Goal: Information Seeking & Learning: Find specific fact

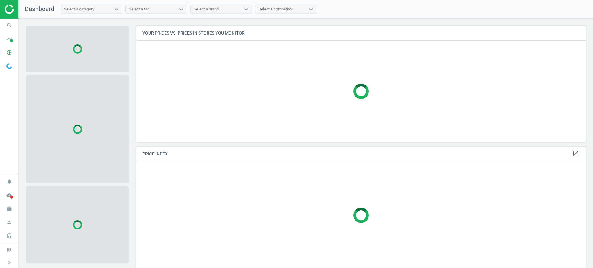
scroll to position [128, 455]
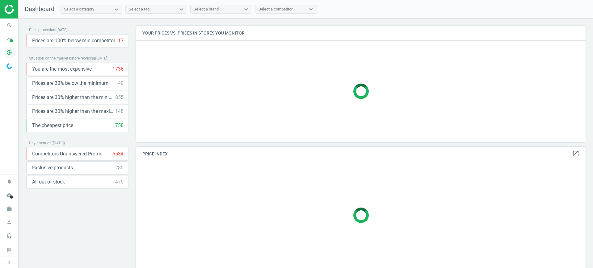
click at [15, 51] on icon "pie_chart_outlined" at bounding box center [9, 53] width 12 height 12
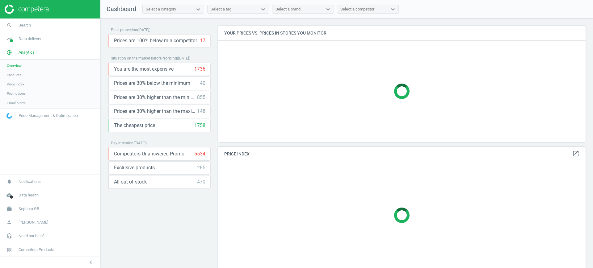
scroll to position [128, 374]
click at [19, 73] on span "Products" at bounding box center [14, 75] width 15 height 5
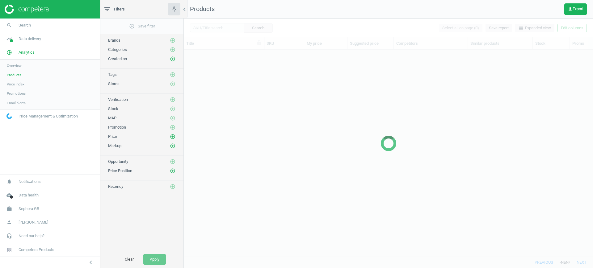
scroll to position [195, 403]
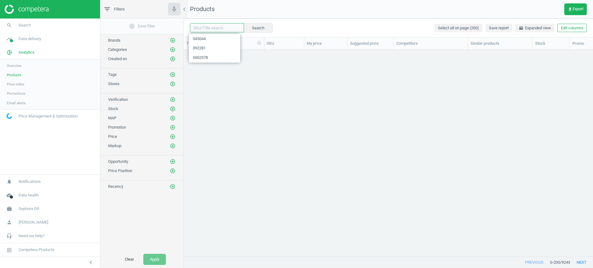
drag, startPoint x: 234, startPoint y: 23, endPoint x: 208, endPoint y: 31, distance: 26.9
click at [228, 25] on input "text" at bounding box center [217, 27] width 54 height 9
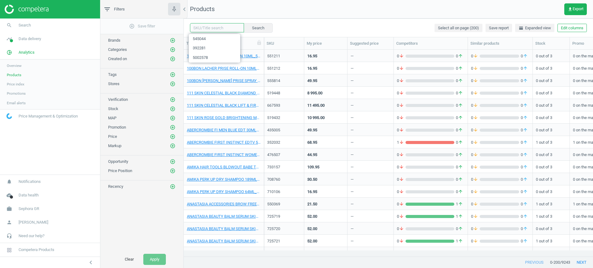
paste input "770624 767096 702370 727599 661190 727600 720907 720908"
type input "770624 767096 702370 727599 661190 727600 720907 720908"
click at [252, 27] on button "Search" at bounding box center [257, 27] width 29 height 9
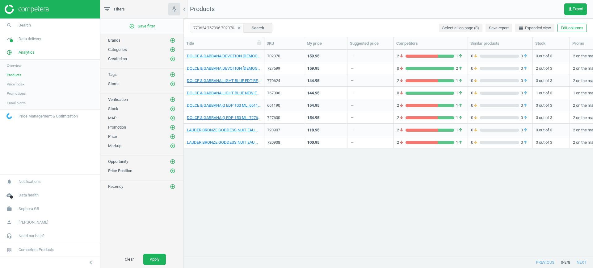
click at [278, 57] on div "702370" at bounding box center [284, 56] width 34 height 6
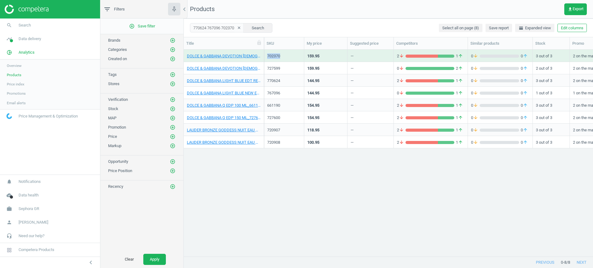
click at [278, 57] on div "702370" at bounding box center [284, 56] width 34 height 6
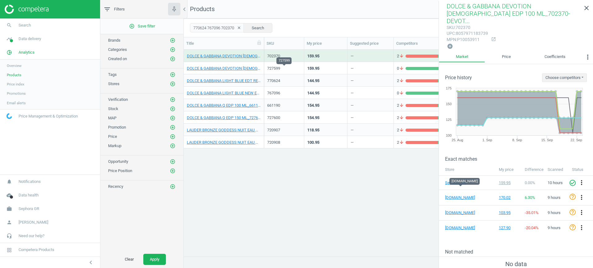
click at [291, 67] on div "727599" at bounding box center [284, 69] width 34 height 6
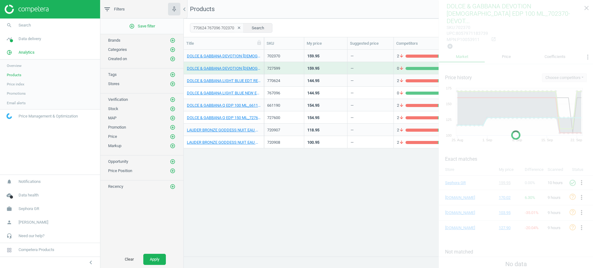
click at [291, 67] on div "727599" at bounding box center [284, 69] width 34 height 6
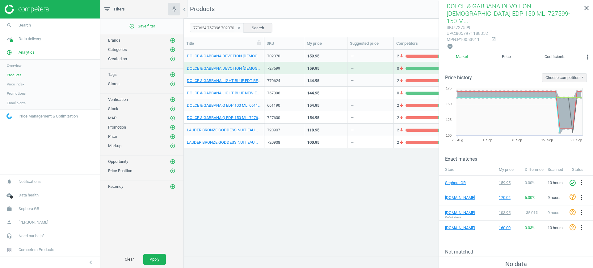
click at [286, 74] on div "DOLCE & GABBANA DEVOTION FEMALE EDP 100 ML_702370-DEVOTION EDP 100 ML 702370 15…" at bounding box center [388, 99] width 409 height 99
click at [282, 85] on div "770624" at bounding box center [284, 82] width 34 height 8
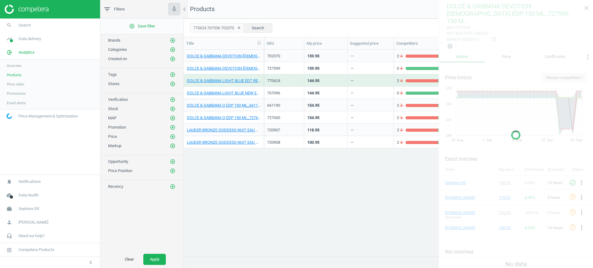
click at [282, 85] on div "770624" at bounding box center [284, 82] width 34 height 8
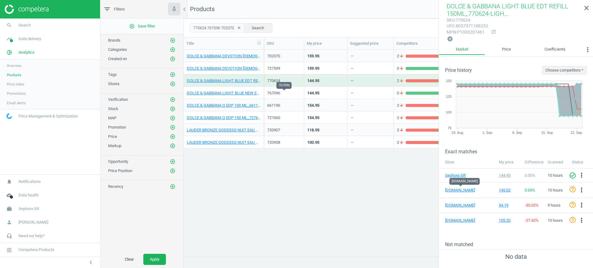
click at [280, 92] on div "767096" at bounding box center [284, 93] width 34 height 6
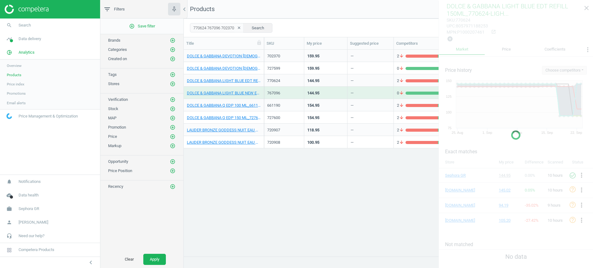
click at [280, 92] on div "767096" at bounding box center [284, 93] width 34 height 6
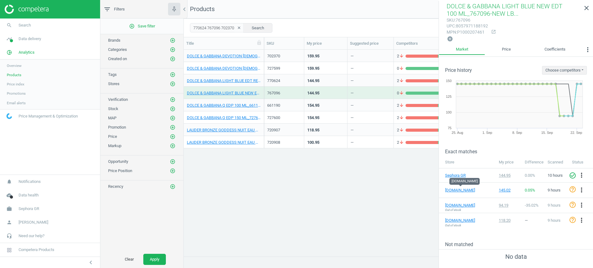
click at [375, 100] on div "—" at bounding box center [370, 105] width 40 height 11
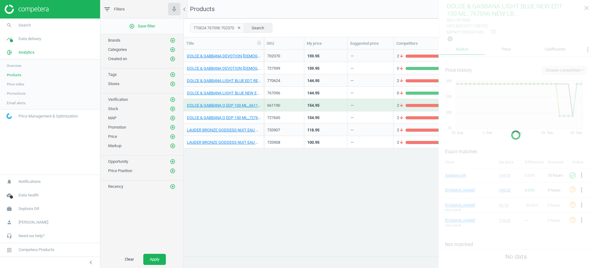
click at [375, 100] on div "—" at bounding box center [370, 105] width 40 height 11
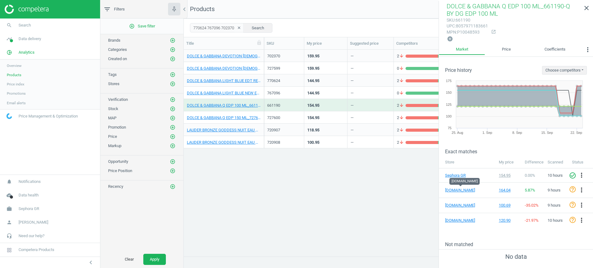
click at [339, 115] on div "154.95" at bounding box center [325, 117] width 37 height 11
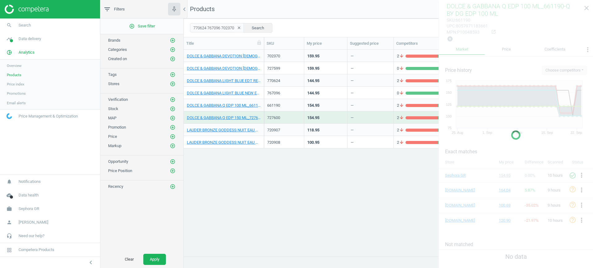
click at [339, 115] on div "154.95" at bounding box center [325, 117] width 37 height 11
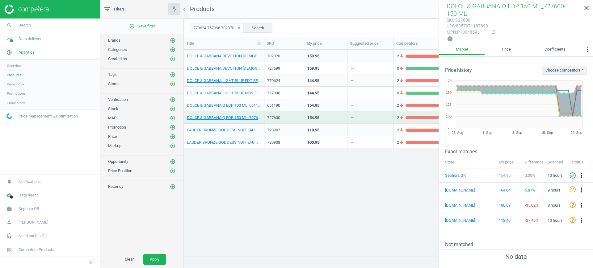
click at [321, 133] on div "118.95" at bounding box center [325, 129] width 37 height 11
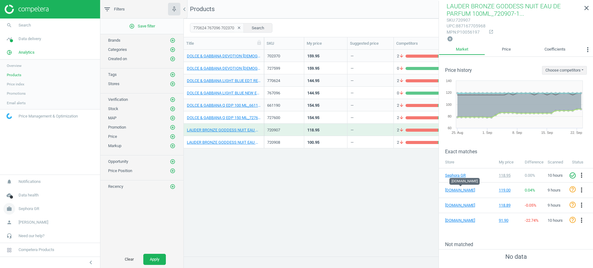
click at [25, 208] on span "Sephora GR" at bounding box center [29, 209] width 21 height 6
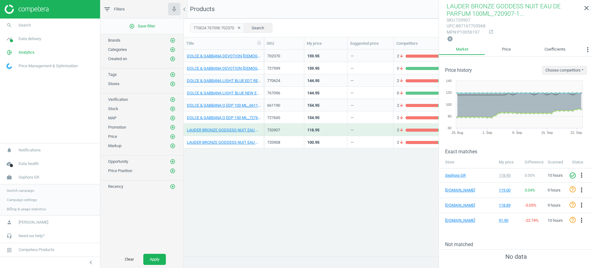
click at [23, 187] on link "Switch campaign" at bounding box center [50, 190] width 100 height 9
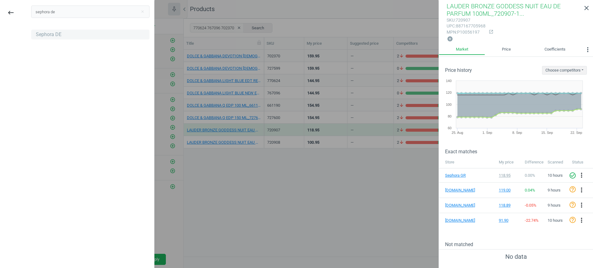
type input "sephora de"
click at [51, 35] on div "Sephora DE" at bounding box center [49, 34] width 26 height 7
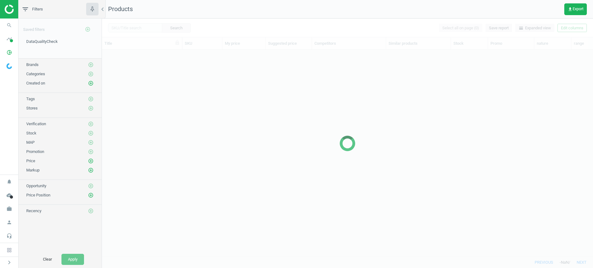
scroll to position [195, 485]
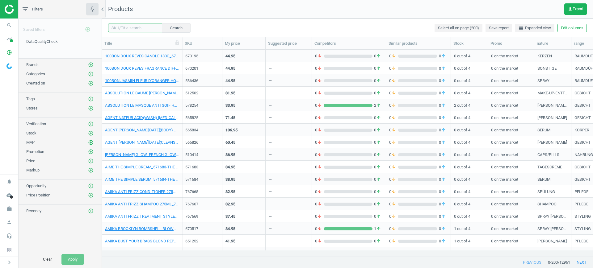
click at [148, 28] on input "text" at bounding box center [135, 27] width 54 height 9
paste input "695136 695134"
type input "695136 695134"
click at [165, 30] on button "Search" at bounding box center [176, 27] width 29 height 9
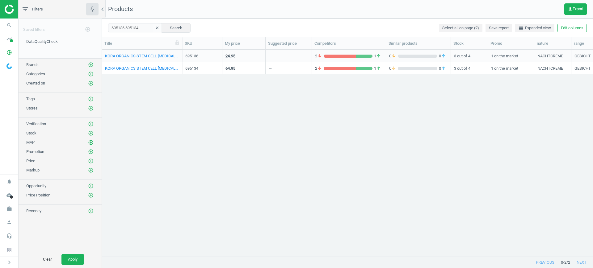
click at [242, 54] on div "24.95" at bounding box center [243, 55] width 37 height 11
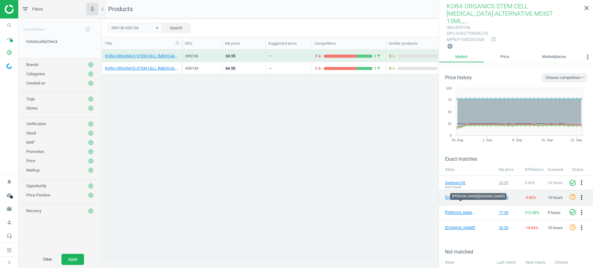
click at [578, 194] on icon "more_vert" at bounding box center [581, 197] width 7 height 7
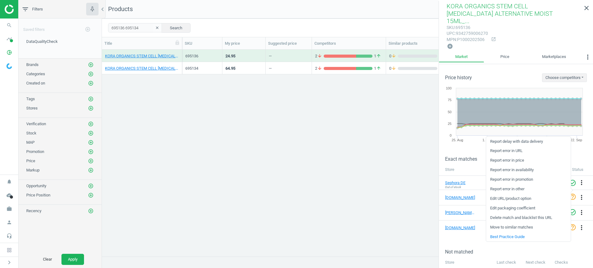
click at [401, 203] on div "KORA ORGANICS STEM CELL RETINOL ALTERNATIVE MOIST 15ML_695136-50 ml 695136 24.9…" at bounding box center [347, 150] width 491 height 201
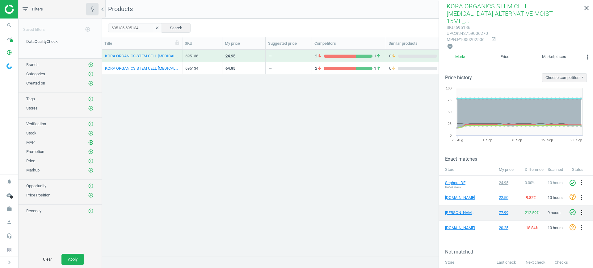
click at [578, 209] on icon "more_vert" at bounding box center [581, 212] width 7 height 7
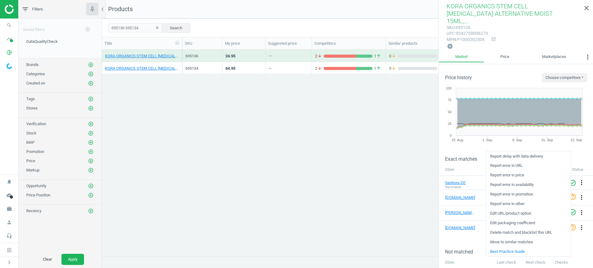
click at [506, 168] on link "Report error in URL" at bounding box center [528, 166] width 85 height 10
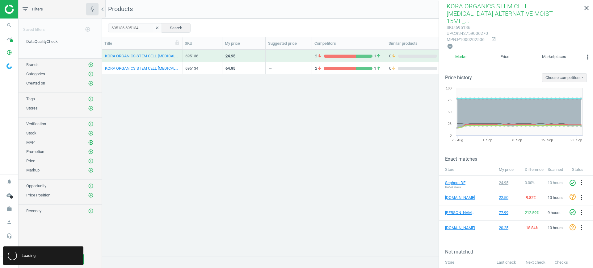
click at [284, 71] on div "—" at bounding box center [289, 68] width 40 height 11
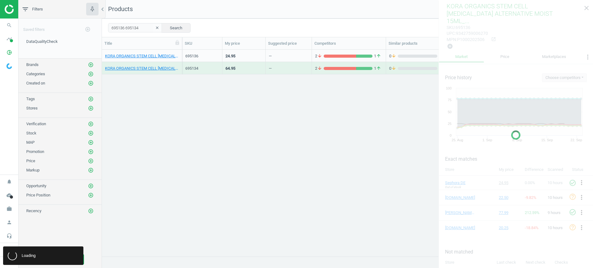
click at [284, 71] on div "—" at bounding box center [289, 68] width 40 height 11
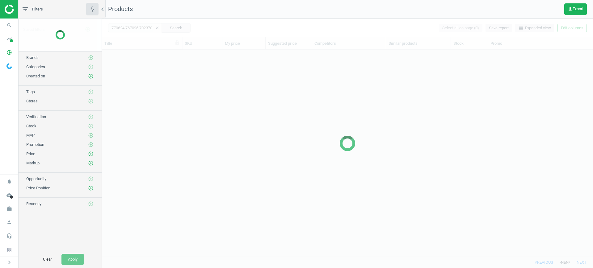
scroll to position [195, 485]
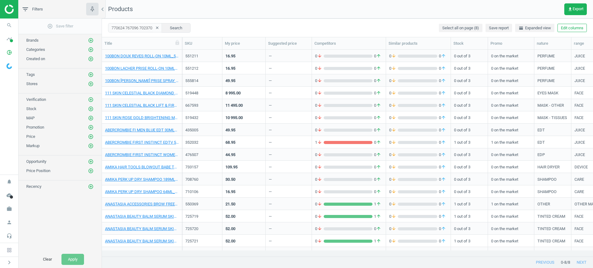
click at [153, 31] on button "clear" at bounding box center [157, 28] width 9 height 9
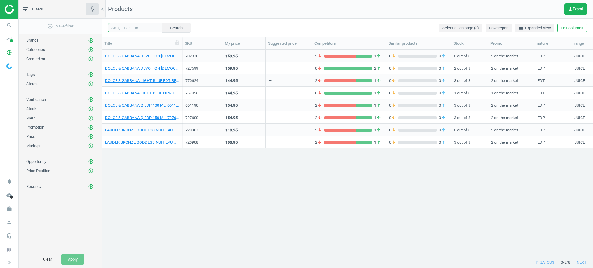
click at [145, 27] on input "text" at bounding box center [135, 27] width 54 height 9
paste input "770624 767096 702370 727599 661190 727600 518344 751287"
type input "770624 767096 702370 727599 661190 727600 518344 751287"
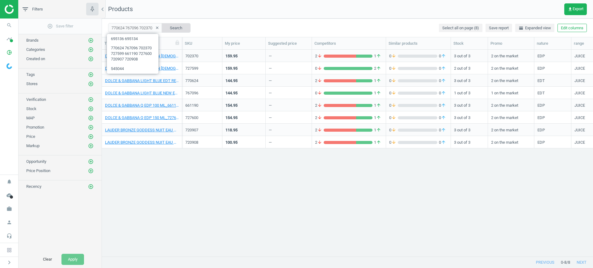
click at [162, 27] on button "Search" at bounding box center [176, 27] width 29 height 9
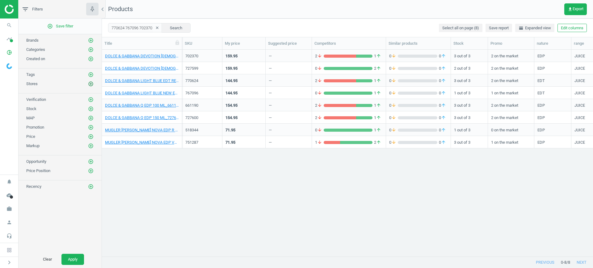
click at [92, 82] on icon "add_circle_outline" at bounding box center [91, 84] width 6 height 6
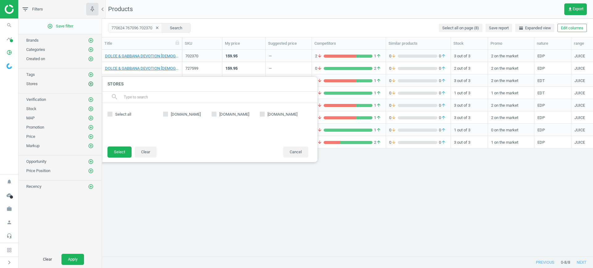
click at [92, 82] on icon "add_circle_outline" at bounding box center [91, 84] width 6 height 6
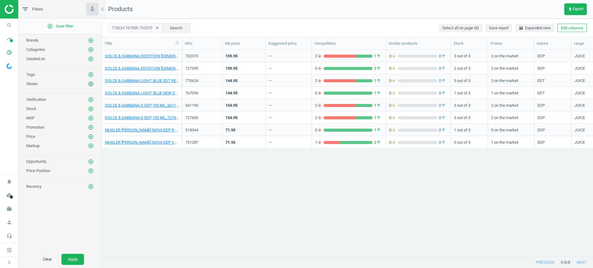
click at [92, 82] on icon "add_circle_outline" at bounding box center [91, 84] width 6 height 6
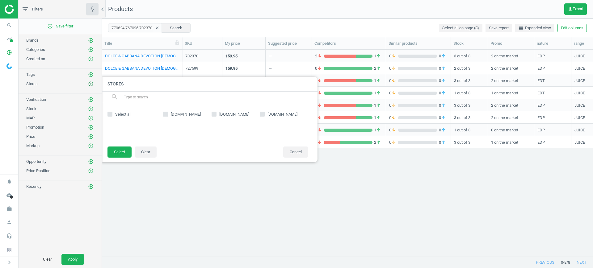
click at [92, 82] on icon "add_circle_outline" at bounding box center [91, 84] width 6 height 6
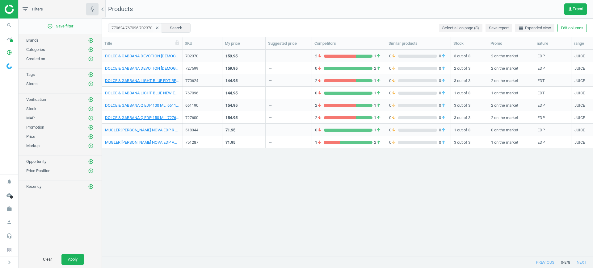
click at [204, 60] on div "702370" at bounding box center [202, 57] width 34 height 8
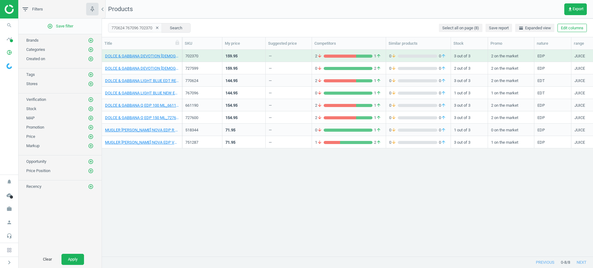
click at [204, 60] on div "702370" at bounding box center [202, 57] width 34 height 8
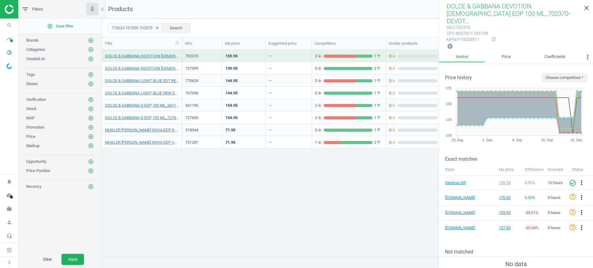
click at [267, 67] on div "—" at bounding box center [289, 68] width 46 height 12
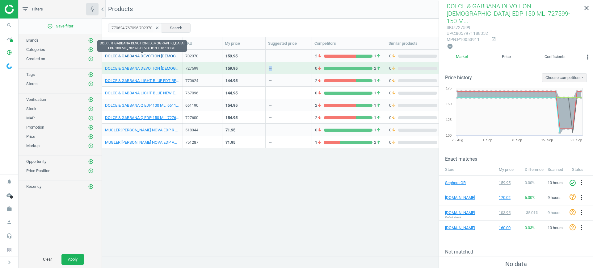
click at [144, 56] on link "DOLCE & GABBANA DEVOTION FEMALE EDP 100 ML_702370-DEVOTION EDP 100 ML" at bounding box center [142, 56] width 74 height 6
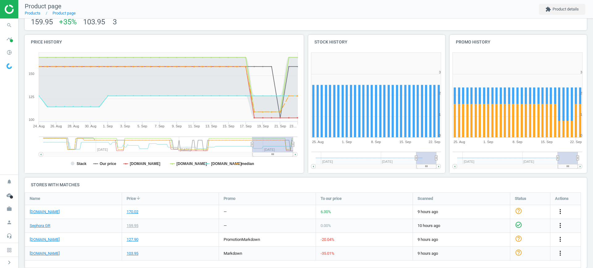
scroll to position [66, 0]
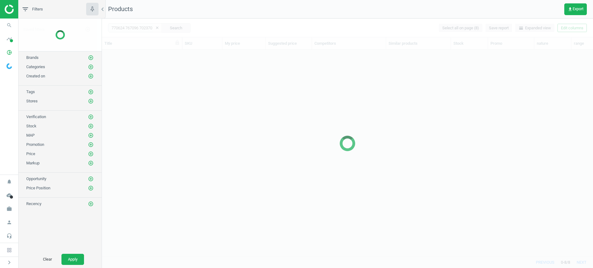
scroll to position [195, 485]
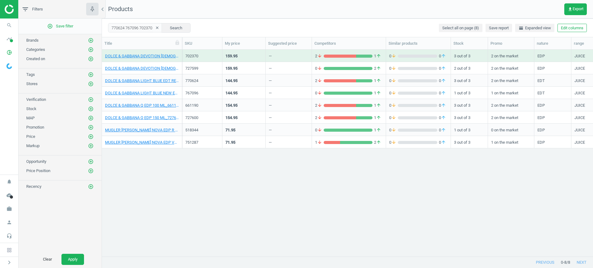
click at [230, 65] on div "159.95" at bounding box center [243, 68] width 37 height 11
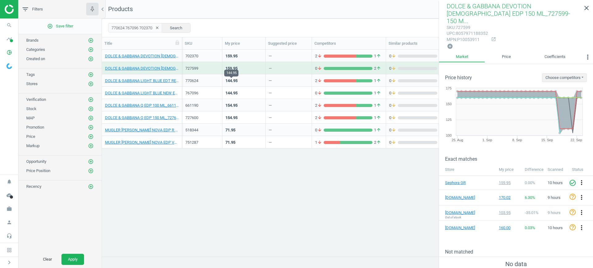
click at [237, 78] on div "144.95" at bounding box center [231, 81] width 12 height 6
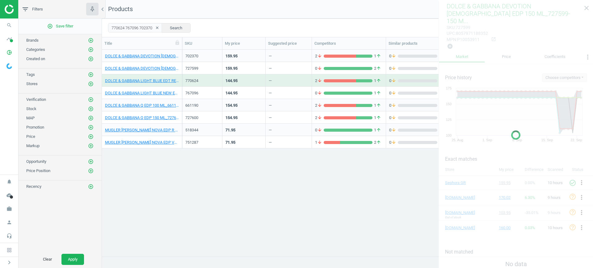
click at [237, 78] on div "144.95" at bounding box center [231, 81] width 12 height 6
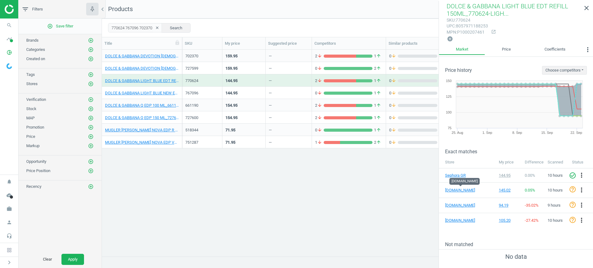
click at [244, 91] on div "144.95" at bounding box center [243, 92] width 37 height 11
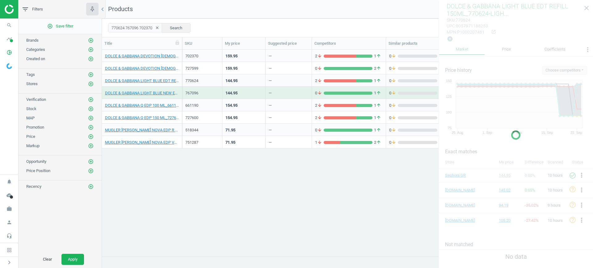
click at [244, 91] on div "144.95" at bounding box center [243, 92] width 37 height 11
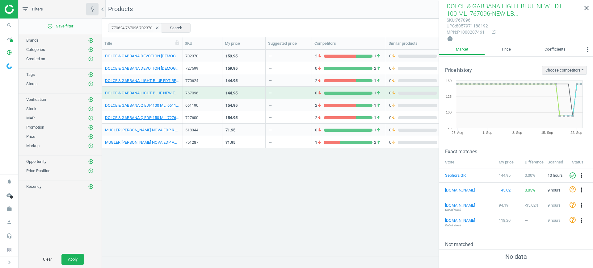
click at [227, 107] on div "154.95" at bounding box center [231, 106] width 12 height 6
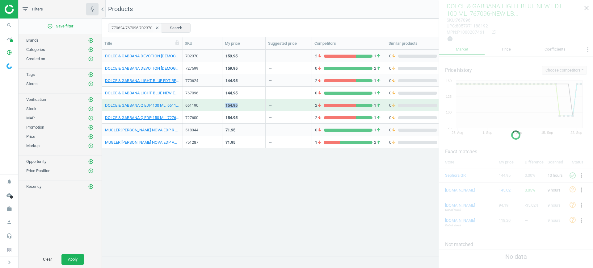
click at [227, 107] on div "154.95" at bounding box center [231, 106] width 12 height 6
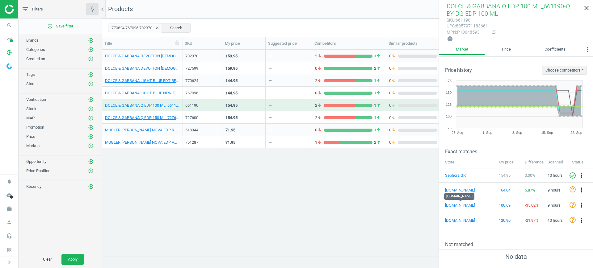
click at [240, 120] on div "154.95" at bounding box center [243, 117] width 37 height 11
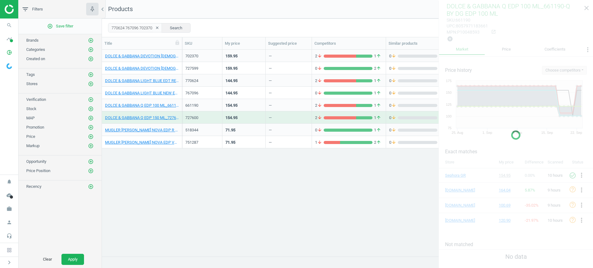
click at [240, 120] on div "154.95" at bounding box center [243, 117] width 37 height 11
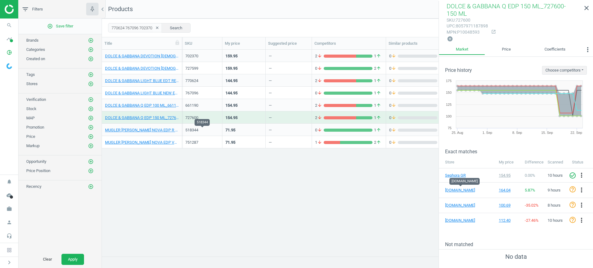
click at [216, 129] on div "518344" at bounding box center [202, 131] width 34 height 6
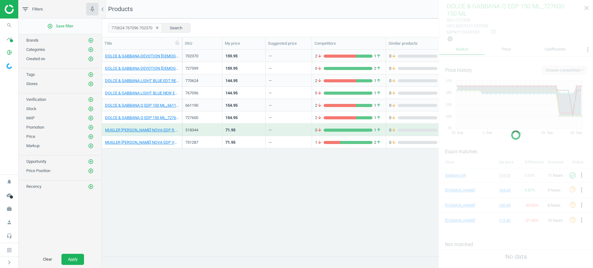
click at [216, 129] on div "518344" at bounding box center [202, 131] width 34 height 6
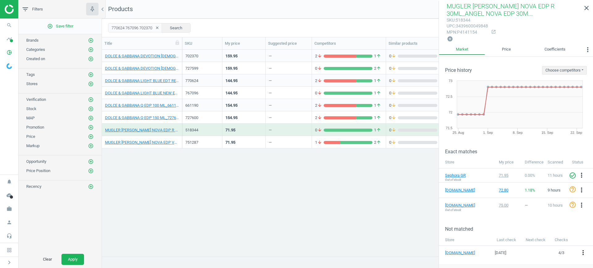
click at [238, 144] on div "71.95" at bounding box center [243, 142] width 37 height 11
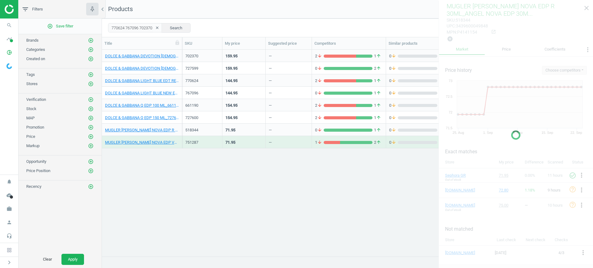
click at [238, 144] on div "71.95" at bounding box center [243, 142] width 37 height 11
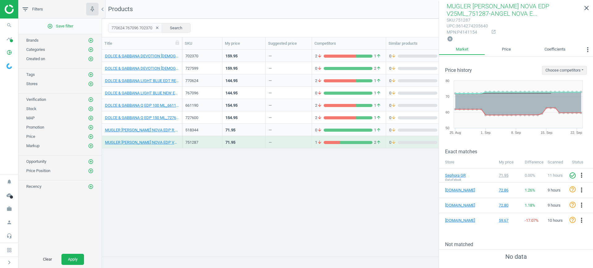
click at [218, 131] on div "518344" at bounding box center [202, 131] width 34 height 6
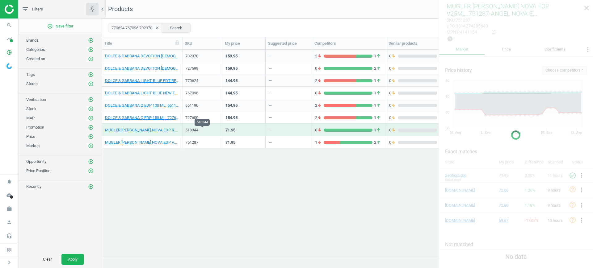
click at [218, 131] on div "518344" at bounding box center [202, 131] width 34 height 6
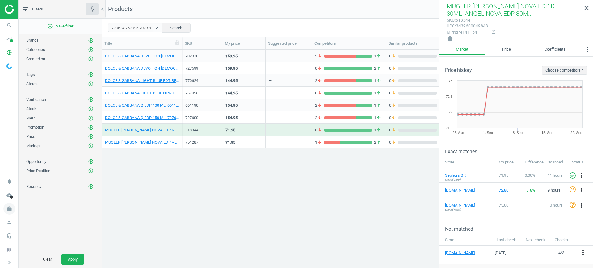
click at [7, 208] on icon "work" at bounding box center [9, 209] width 12 height 12
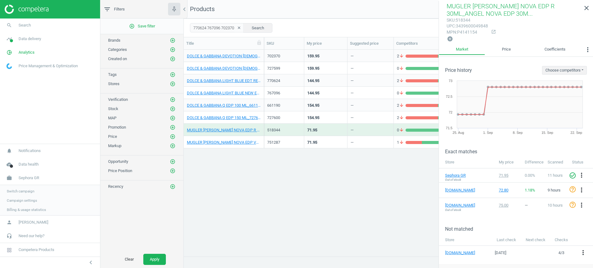
scroll to position [195, 403]
click at [15, 191] on span "Switch campaign" at bounding box center [20, 190] width 27 height 5
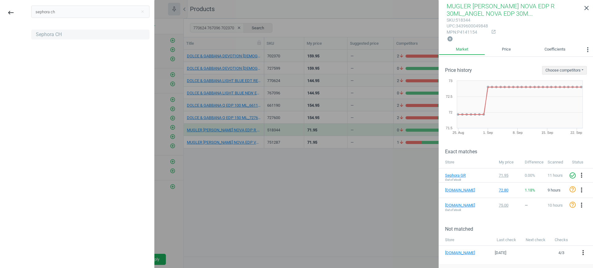
type input "sephora ch"
click at [58, 33] on div "Sephora CH" at bounding box center [49, 34] width 26 height 7
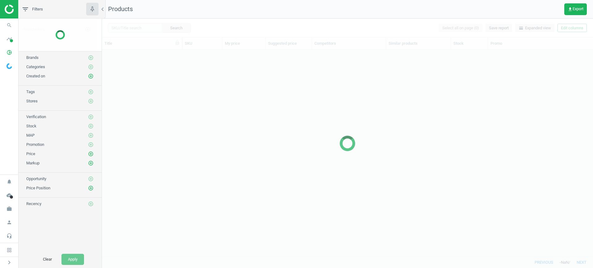
scroll to position [195, 485]
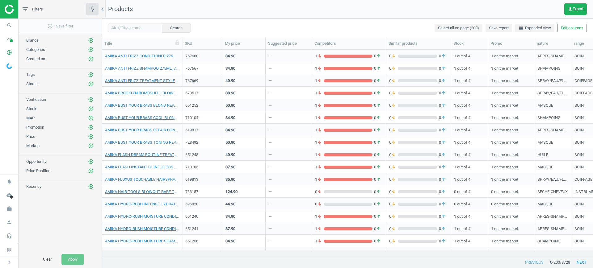
click at [0, 107] on nav "search Search timeline Data delivery Overview Matches dashboard Matches Rematch…" at bounding box center [9, 97] width 18 height 156
click at [140, 21] on div "Search Select all on page (200) Save report horizontal_split Expanded view Edit…" at bounding box center [347, 28] width 491 height 19
click at [144, 26] on input "text" at bounding box center [135, 27] width 54 height 9
paste input "656879 656881 701714 701839 92111 92112 691873 691874 466182 466183 466183 4661…"
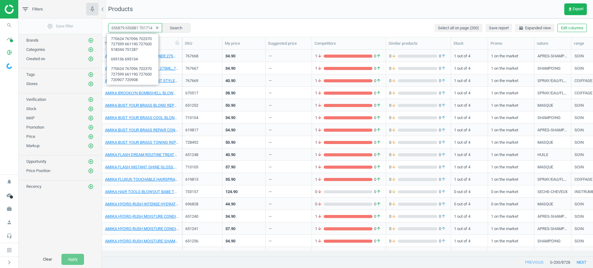
scroll to position [0, 285]
type input "656879 656881 701714 701839 92111 92112 691873 691874 466182 466183 466183 4661…"
click at [172, 22] on div "656879 656881 701714 701839 92111 92112 691873 691874 466182 466183 466183 4661…" at bounding box center [347, 28] width 491 height 19
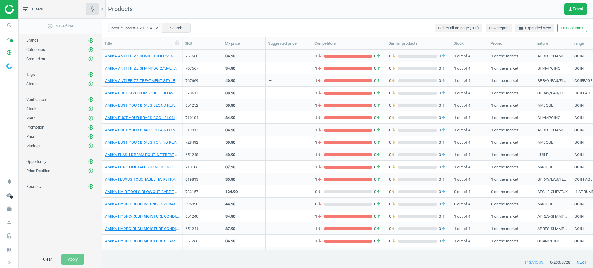
click at [174, 23] on div "656879 656881 701714 701839 92111 92112 691873 691874 466182 466183 466183 4661…" at bounding box center [347, 28] width 491 height 19
click at [174, 25] on button "Search" at bounding box center [176, 27] width 29 height 9
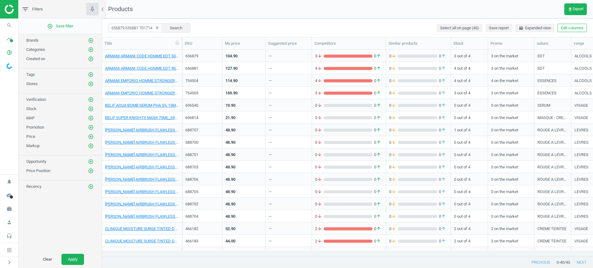
click at [220, 55] on div "656879" at bounding box center [202, 56] width 40 height 12
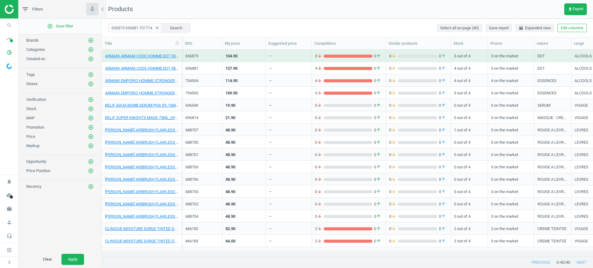
click at [220, 55] on div "656879" at bounding box center [202, 56] width 40 height 12
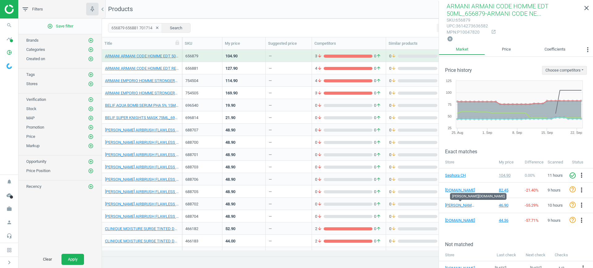
click at [279, 71] on div "—" at bounding box center [289, 68] width 40 height 11
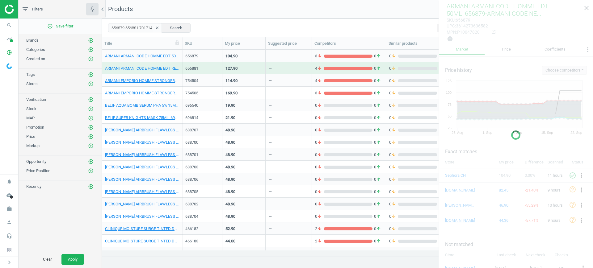
click at [279, 71] on div "—" at bounding box center [289, 68] width 40 height 11
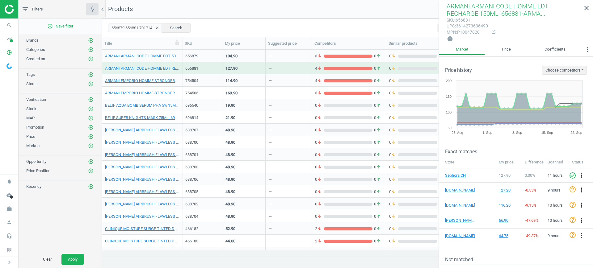
click at [263, 62] on div "127.90" at bounding box center [243, 68] width 43 height 12
click at [261, 57] on div "104.90" at bounding box center [243, 55] width 37 height 11
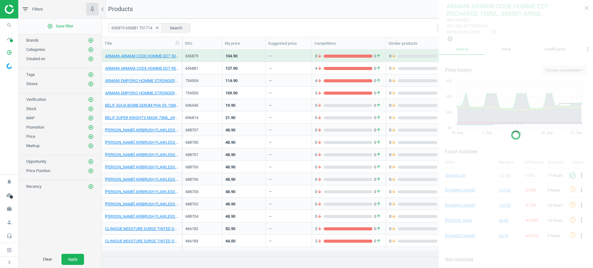
click at [261, 57] on div "104.90" at bounding box center [243, 55] width 37 height 11
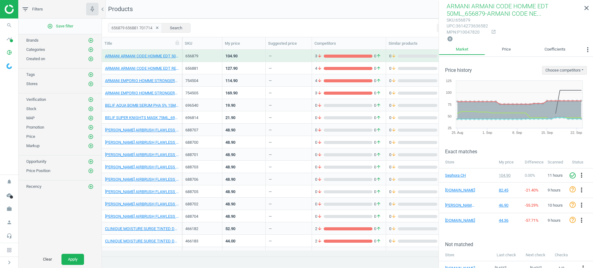
click at [264, 68] on div "127.90" at bounding box center [243, 68] width 43 height 12
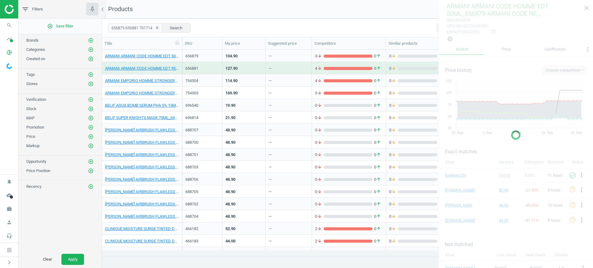
click at [264, 68] on div "127.90" at bounding box center [243, 68] width 43 height 12
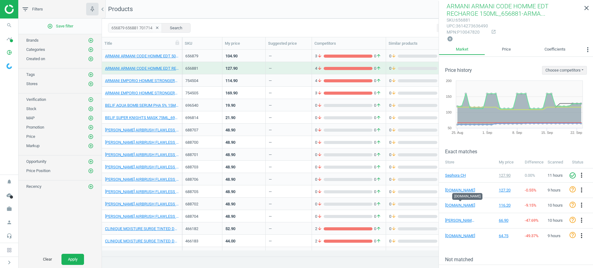
click at [254, 81] on div "114.90" at bounding box center [243, 80] width 37 height 11
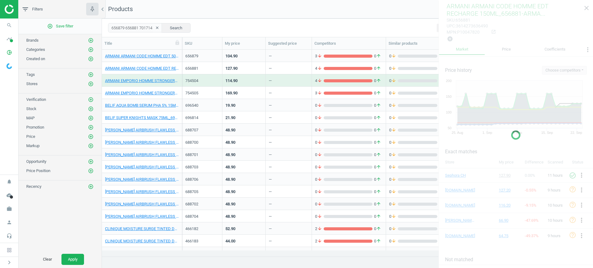
click at [254, 81] on div "114.90" at bounding box center [243, 80] width 37 height 11
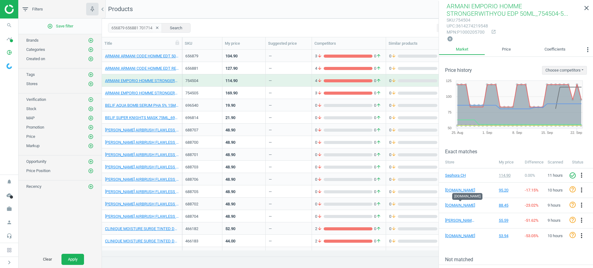
click at [262, 97] on div "169.90" at bounding box center [243, 92] width 37 height 11
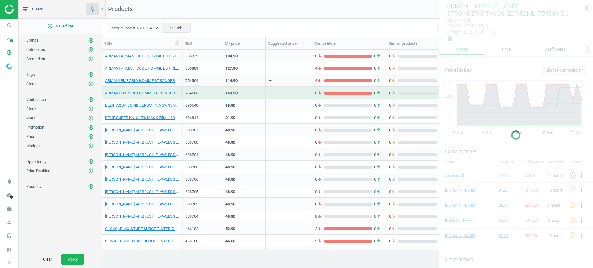
click at [262, 97] on div "169.90" at bounding box center [243, 92] width 37 height 11
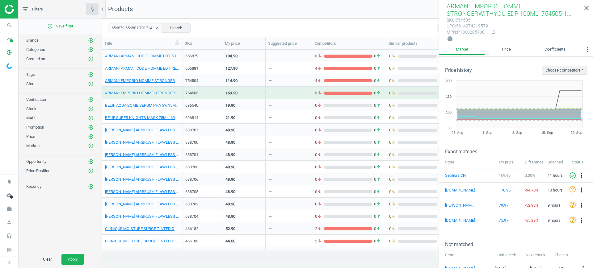
click at [241, 105] on div "19.90" at bounding box center [243, 105] width 37 height 11
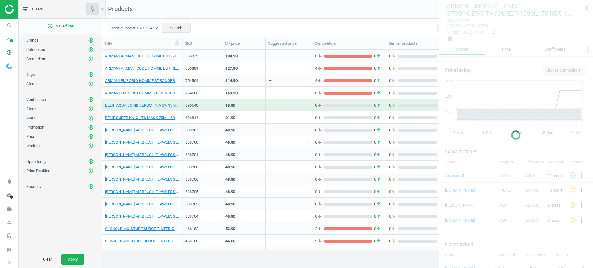
click at [241, 105] on div "19.90" at bounding box center [243, 105] width 37 height 11
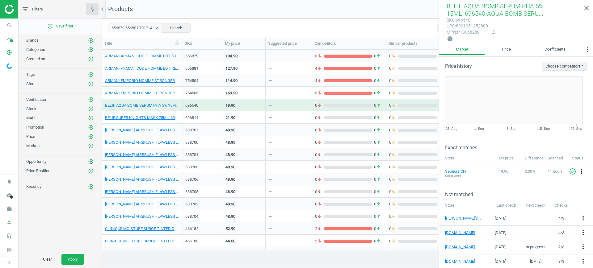
scroll to position [5, 0]
click at [248, 91] on div "169.90" at bounding box center [243, 92] width 37 height 11
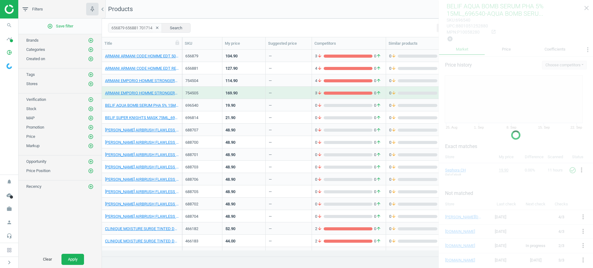
click at [248, 91] on div "169.90" at bounding box center [243, 92] width 37 height 11
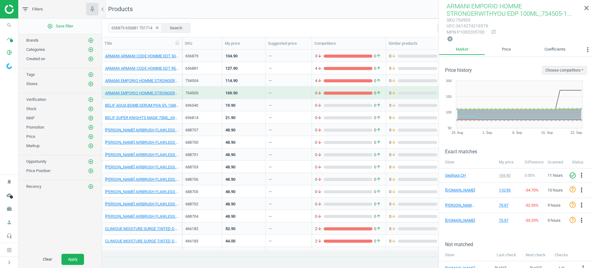
click at [266, 127] on div "—" at bounding box center [289, 130] width 46 height 12
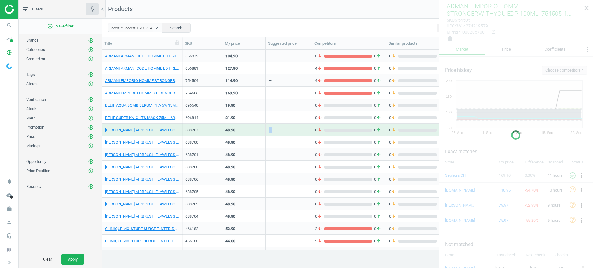
click at [266, 127] on div "—" at bounding box center [289, 130] width 46 height 12
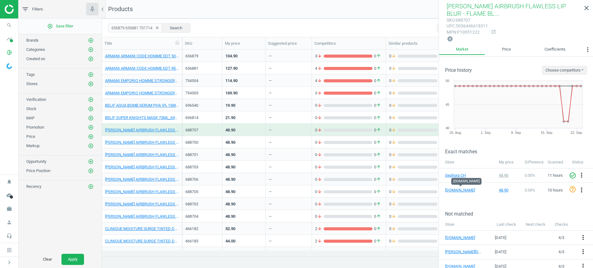
click at [270, 143] on div "—" at bounding box center [270, 144] width 3 height 8
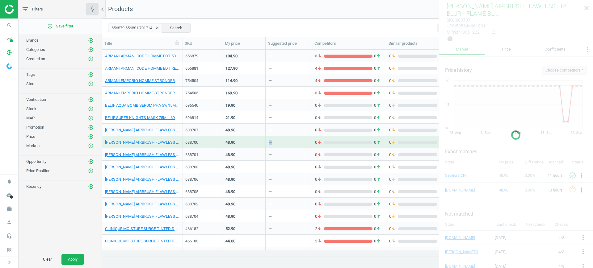
click at [270, 143] on div "—" at bounding box center [270, 144] width 3 height 8
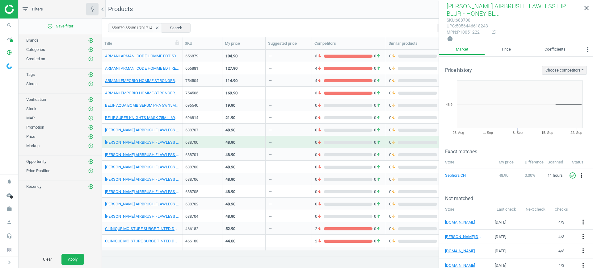
click at [279, 157] on div "—" at bounding box center [289, 154] width 40 height 11
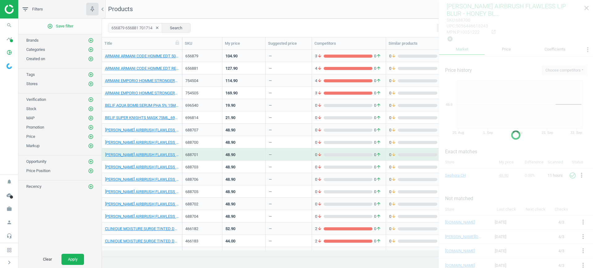
click at [279, 157] on div "—" at bounding box center [289, 154] width 40 height 11
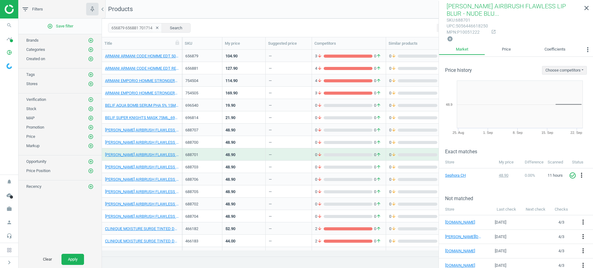
click at [277, 166] on div "—" at bounding box center [289, 167] width 40 height 11
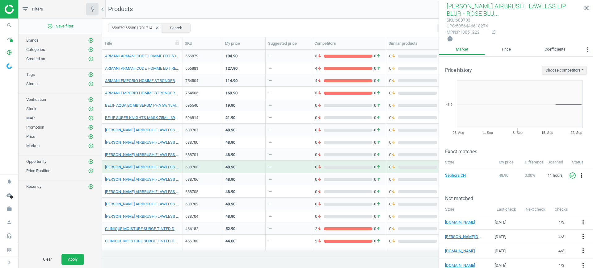
click at [261, 178] on div "48.90" at bounding box center [243, 179] width 37 height 11
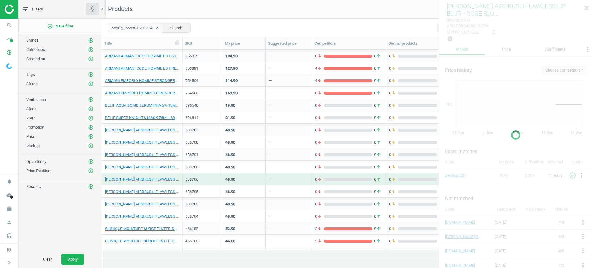
click at [261, 178] on div "48.90" at bounding box center [243, 179] width 37 height 11
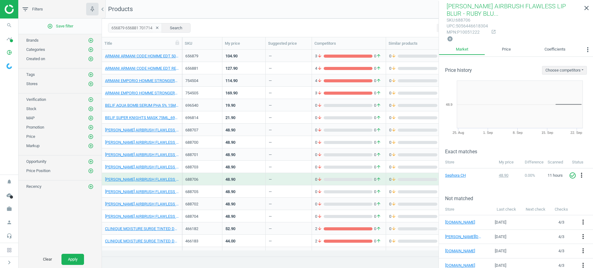
click at [270, 196] on div "—" at bounding box center [270, 193] width 3 height 8
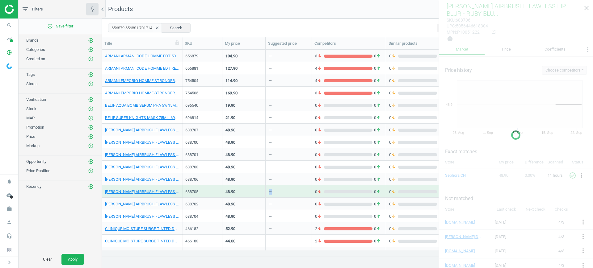
click at [270, 196] on div "—" at bounding box center [270, 193] width 3 height 8
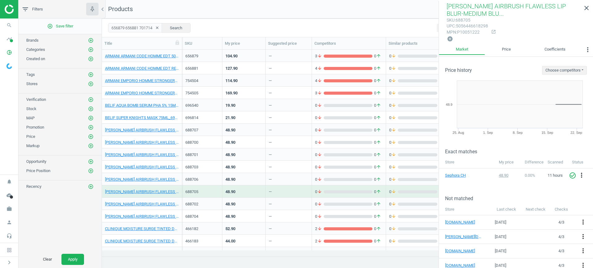
click at [254, 204] on div "48.90" at bounding box center [243, 204] width 37 height 11
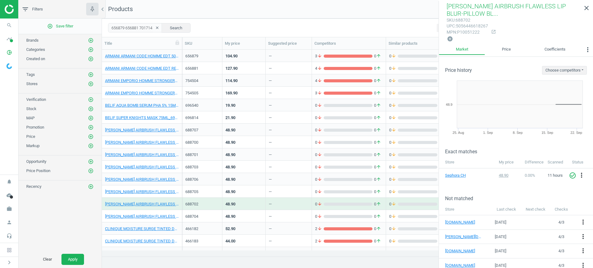
scroll to position [39, 0]
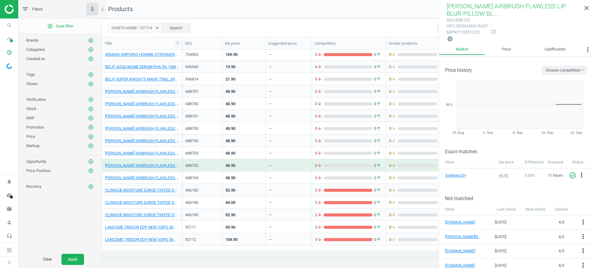
click at [238, 174] on div "48.90" at bounding box center [243, 177] width 37 height 11
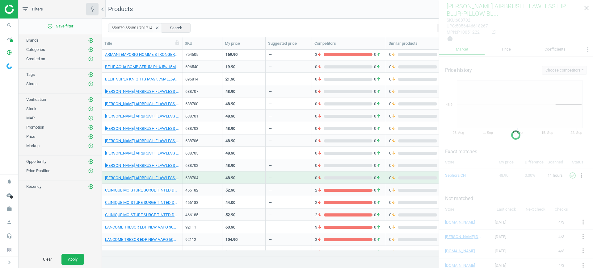
click at [238, 174] on div "48.90" at bounding box center [243, 177] width 37 height 11
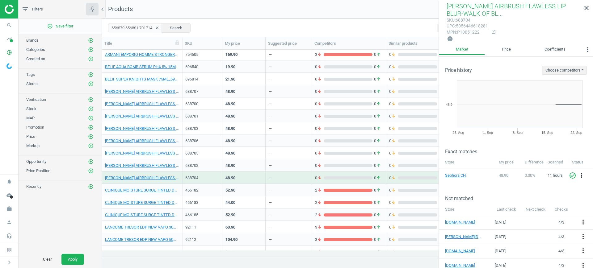
click at [243, 190] on div "52.90" at bounding box center [243, 190] width 37 height 11
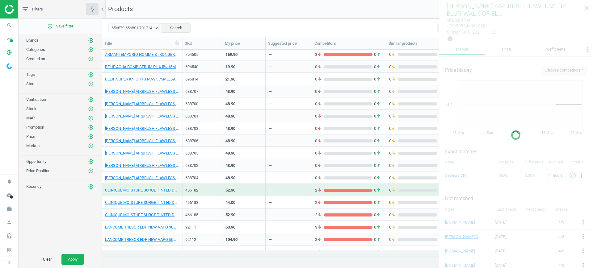
click at [243, 190] on div "52.90" at bounding box center [243, 190] width 37 height 11
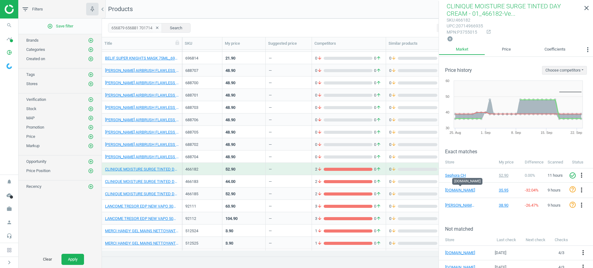
scroll to position [77, 0]
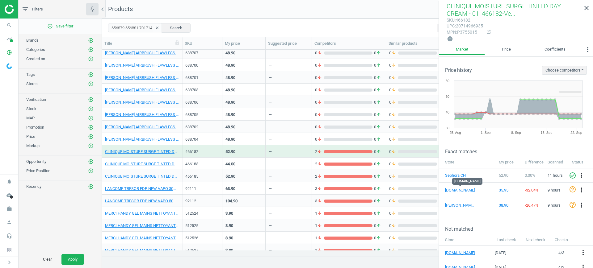
click at [287, 168] on div "—" at bounding box center [289, 163] width 40 height 11
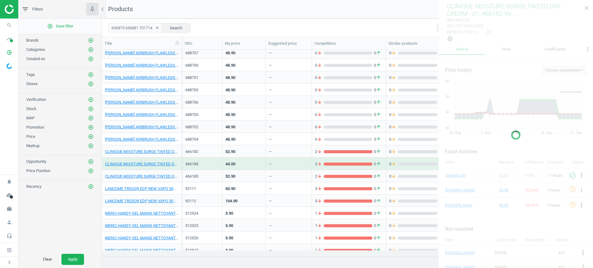
click at [287, 168] on div "—" at bounding box center [289, 163] width 40 height 11
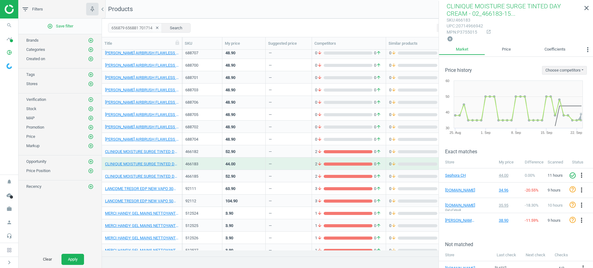
click at [274, 178] on div "—" at bounding box center [289, 176] width 40 height 11
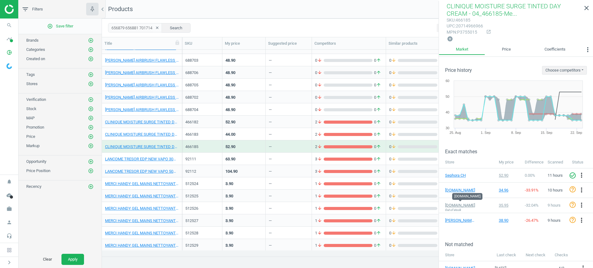
scroll to position [154, 0]
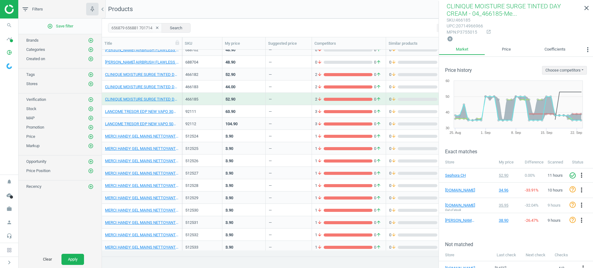
click at [248, 111] on div "63.90" at bounding box center [243, 111] width 37 height 11
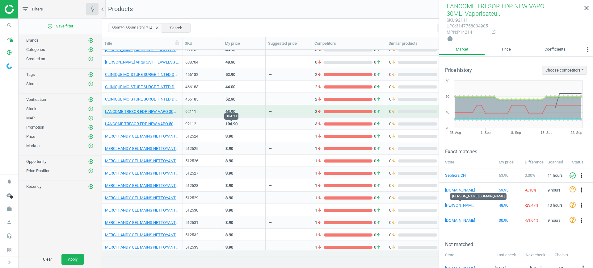
click at [237, 124] on div "104.90" at bounding box center [231, 124] width 12 height 6
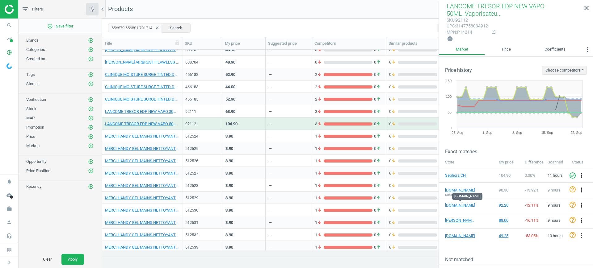
click at [284, 134] on div "—" at bounding box center [289, 136] width 40 height 11
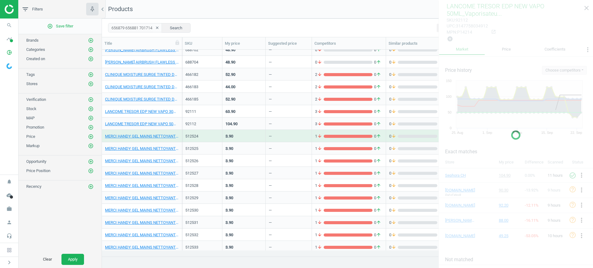
click at [284, 134] on div "—" at bounding box center [289, 136] width 40 height 11
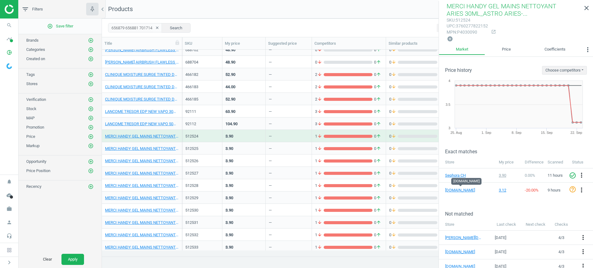
click at [242, 151] on div "3.90" at bounding box center [243, 148] width 37 height 11
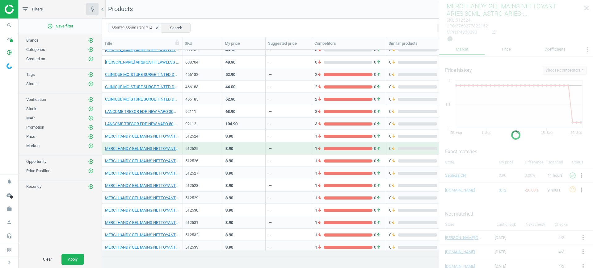
click at [242, 151] on div "3.90" at bounding box center [243, 148] width 37 height 11
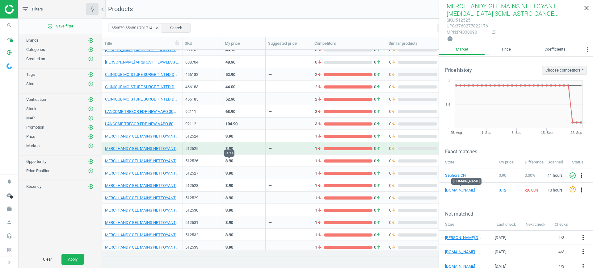
click at [230, 159] on div "3.90" at bounding box center [229, 161] width 8 height 6
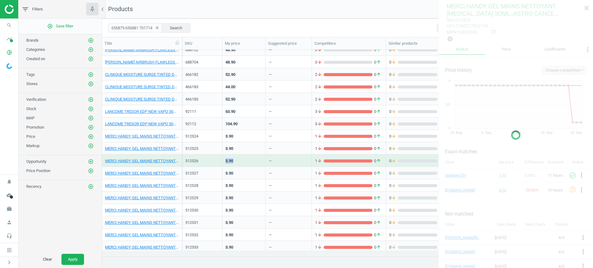
click at [230, 159] on div "3.90" at bounding box center [229, 161] width 8 height 6
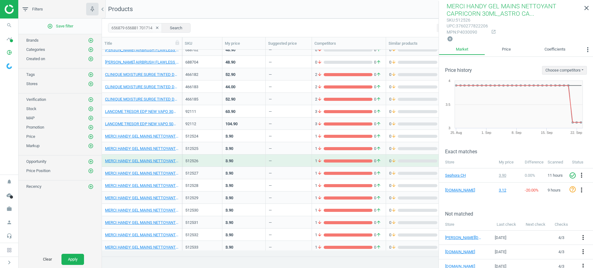
click at [237, 174] on div "3.90" at bounding box center [243, 173] width 37 height 11
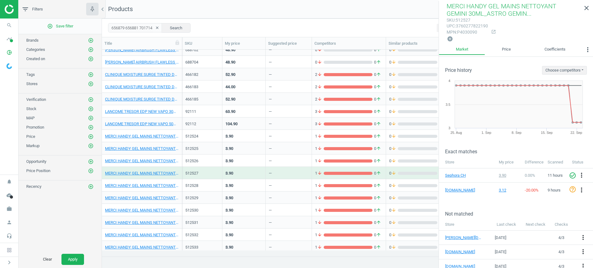
click at [241, 181] on div "3.90" at bounding box center [243, 185] width 37 height 11
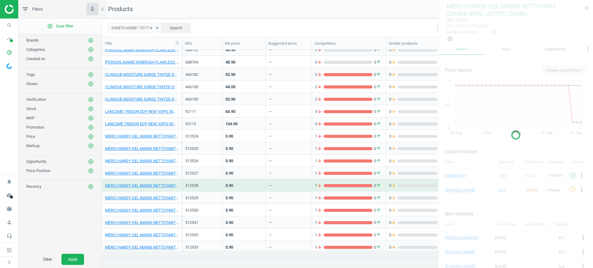
click at [241, 181] on div "3.90" at bounding box center [243, 185] width 37 height 11
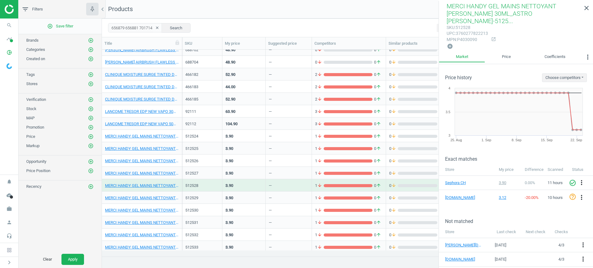
scroll to position [193, 0]
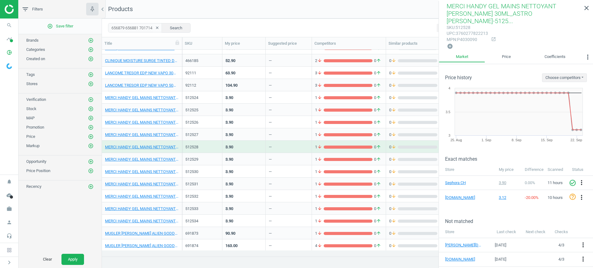
click at [239, 166] on div "3.90" at bounding box center [243, 171] width 37 height 11
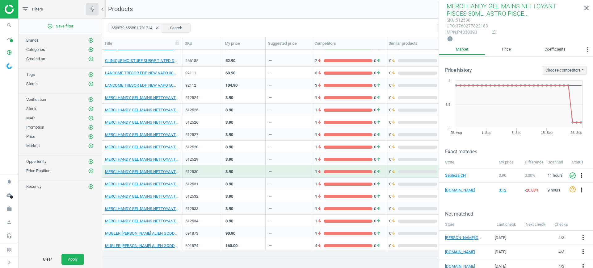
click at [241, 179] on div "3.90" at bounding box center [243, 183] width 37 height 11
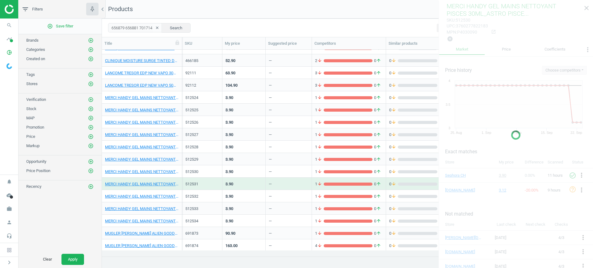
click at [241, 179] on div "3.90" at bounding box center [243, 183] width 37 height 11
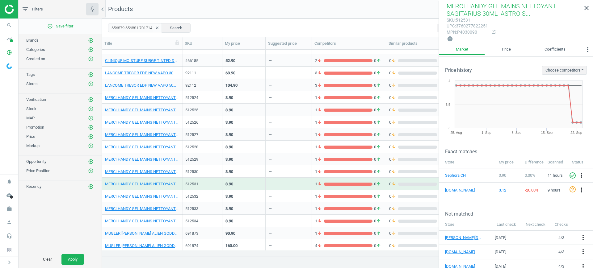
click at [243, 187] on div "3.90" at bounding box center [243, 183] width 37 height 11
click at [243, 191] on div "3.90" at bounding box center [243, 196] width 37 height 11
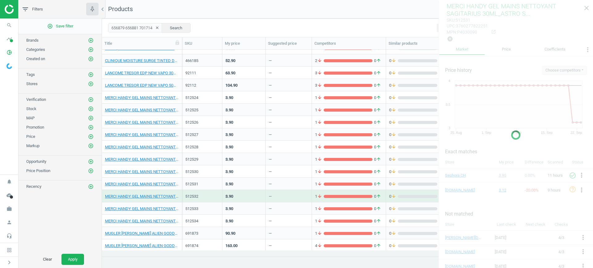
click at [243, 191] on div "3.90" at bounding box center [243, 196] width 37 height 11
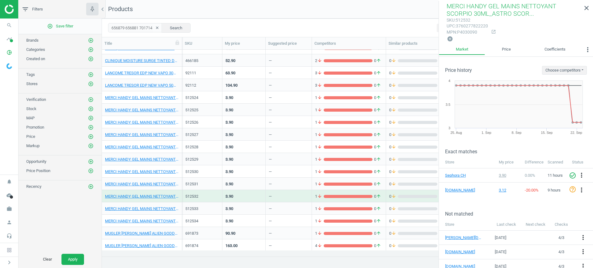
click at [247, 208] on div "3.90" at bounding box center [243, 208] width 37 height 11
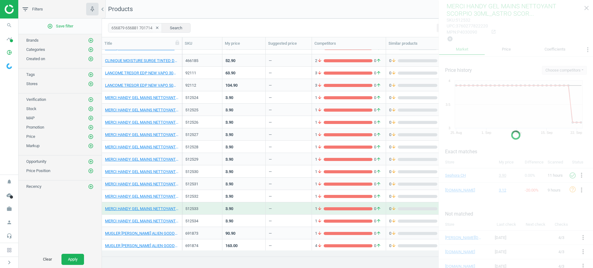
click at [247, 208] on div "3.90" at bounding box center [243, 208] width 37 height 11
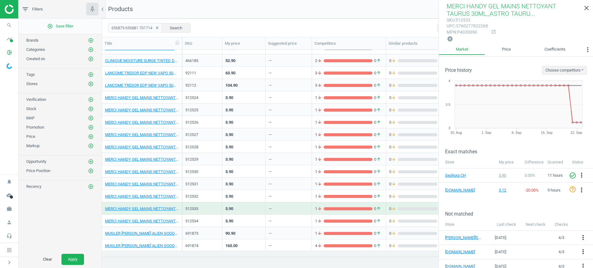
scroll to position [232, 0]
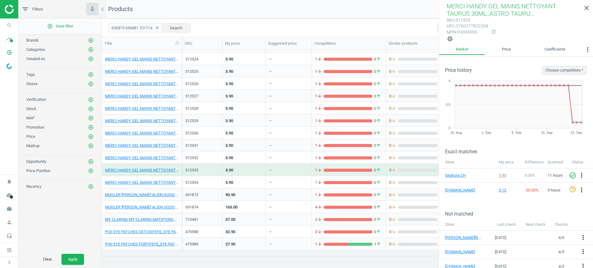
click at [250, 188] on div "3.90" at bounding box center [243, 182] width 43 height 12
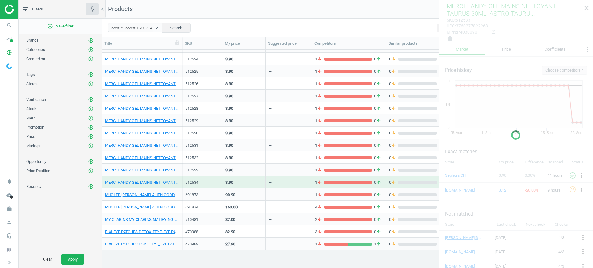
click at [250, 188] on div "3.90" at bounding box center [243, 182] width 43 height 12
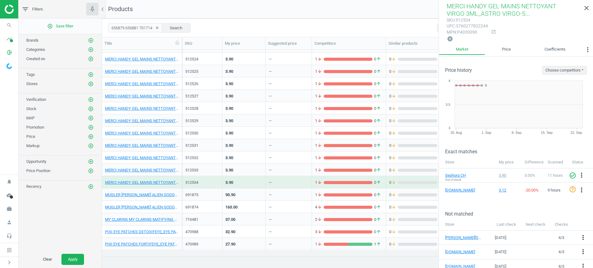
click at [254, 196] on div "90.90" at bounding box center [243, 194] width 37 height 11
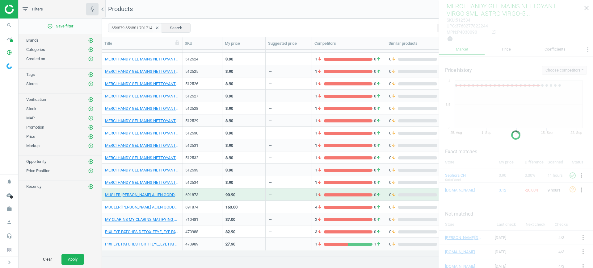
click at [254, 196] on div "90.90" at bounding box center [243, 194] width 37 height 11
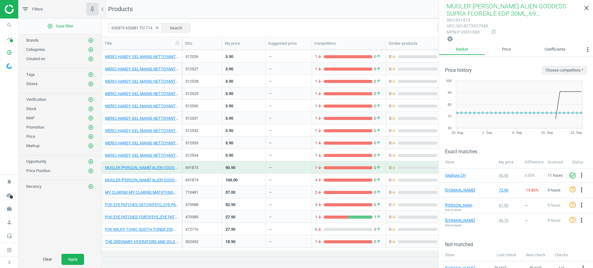
scroll to position [293, 0]
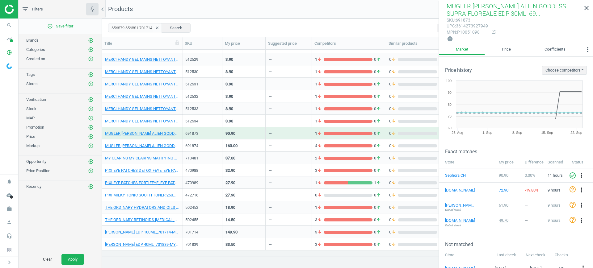
click at [251, 150] on div "163.00" at bounding box center [243, 145] width 37 height 11
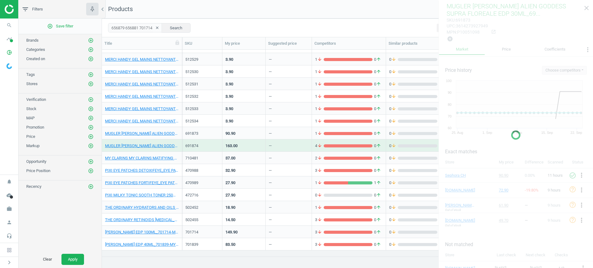
click at [251, 150] on div "163.00" at bounding box center [243, 145] width 37 height 11
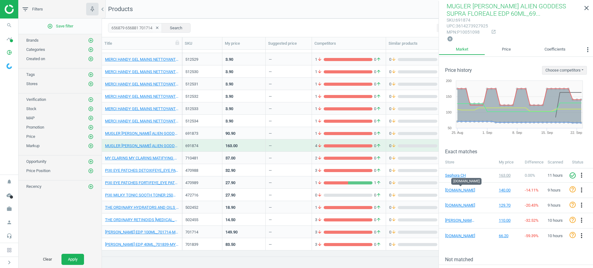
click at [299, 158] on div "—" at bounding box center [289, 158] width 40 height 11
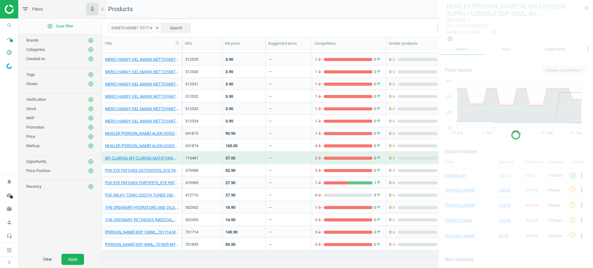
click at [299, 158] on div "—" at bounding box center [289, 158] width 40 height 11
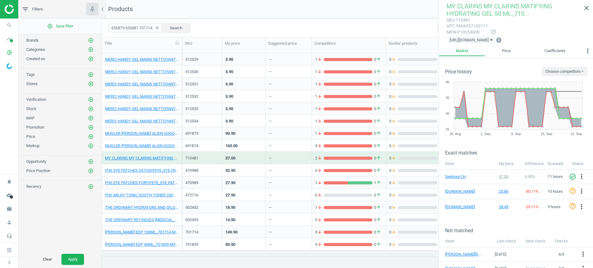
click at [257, 173] on div "32.90" at bounding box center [243, 170] width 37 height 11
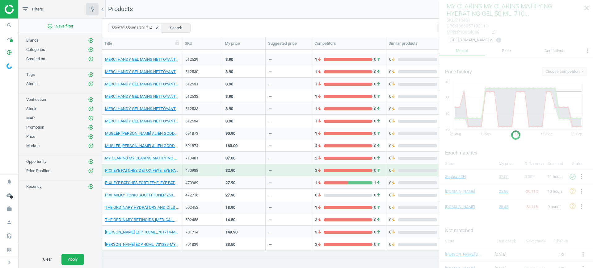
click at [257, 173] on div "32.90" at bounding box center [243, 170] width 37 height 11
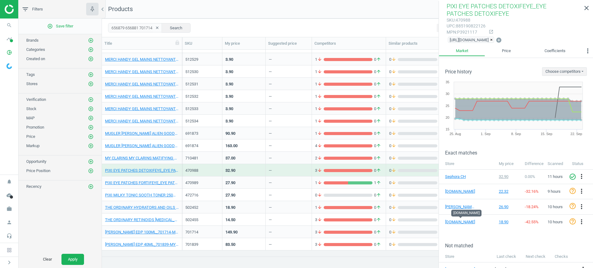
click at [261, 178] on div "27.90" at bounding box center [243, 182] width 37 height 11
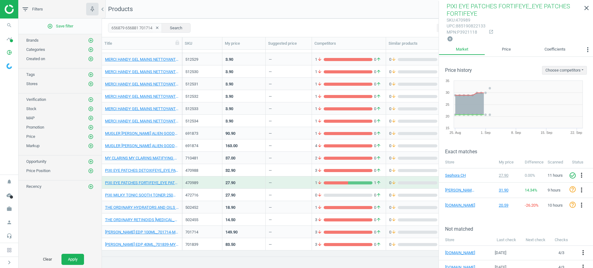
click at [269, 201] on div "—" at bounding box center [289, 207] width 46 height 12
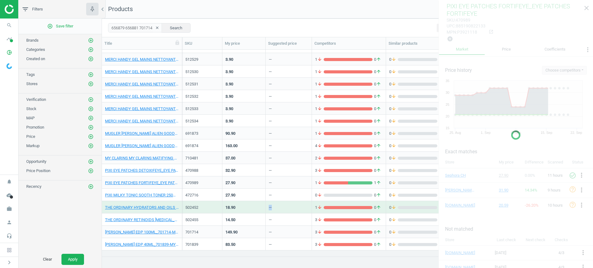
click at [269, 201] on div "—" at bounding box center [289, 207] width 46 height 12
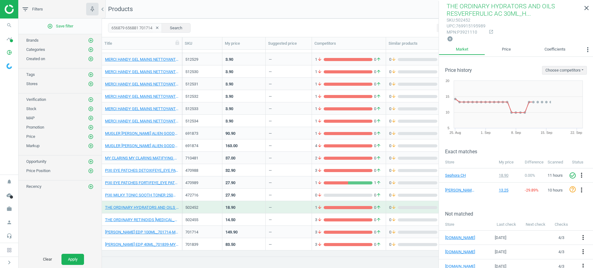
click at [269, 214] on div "—" at bounding box center [289, 219] width 40 height 11
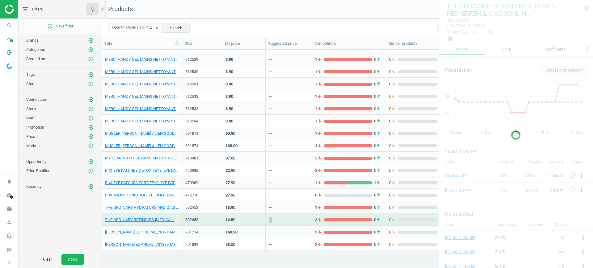
click at [269, 214] on div "—" at bounding box center [289, 219] width 40 height 11
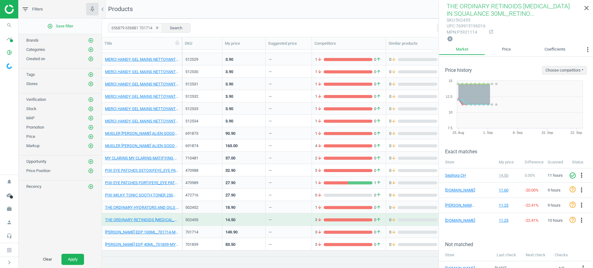
click at [265, 198] on div "27.90" at bounding box center [243, 195] width 43 height 12
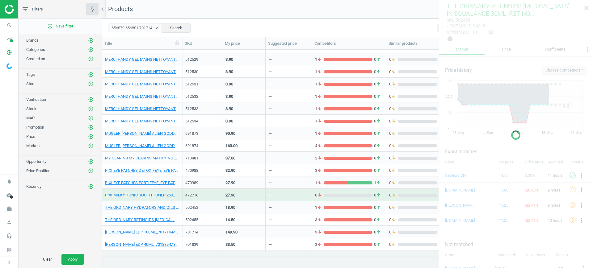
click at [265, 198] on div "27.90" at bounding box center [243, 195] width 43 height 12
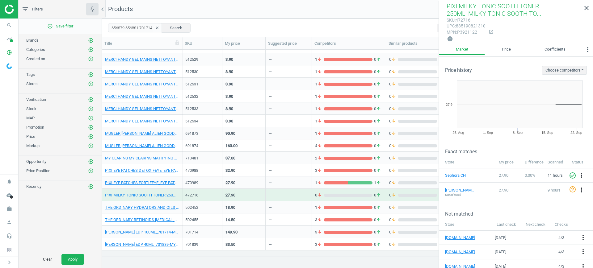
click at [283, 199] on div "—" at bounding box center [289, 195] width 40 height 11
click at [283, 204] on div "—" at bounding box center [289, 207] width 40 height 11
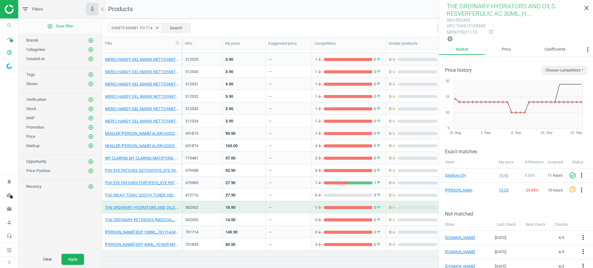
click at [270, 217] on div "—" at bounding box center [270, 221] width 3 height 8
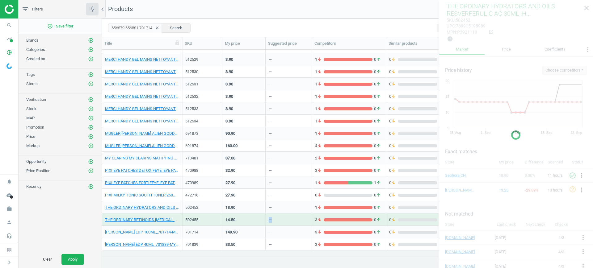
click at [270, 217] on div "—" at bounding box center [270, 221] width 3 height 8
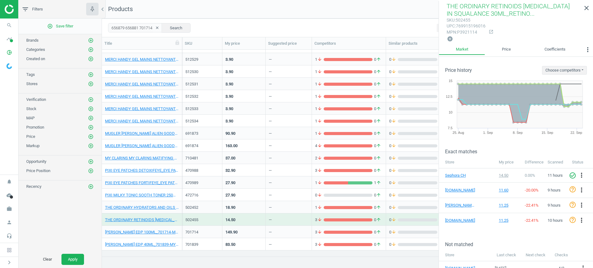
click at [304, 185] on div "—" at bounding box center [289, 182] width 40 height 11
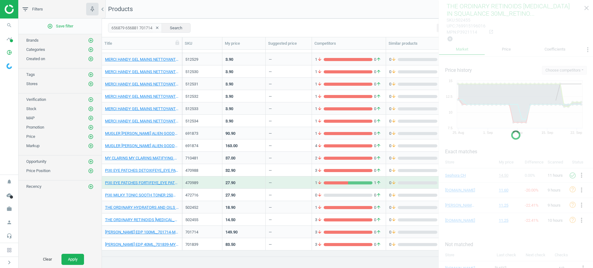
click at [304, 185] on div "—" at bounding box center [289, 182] width 40 height 11
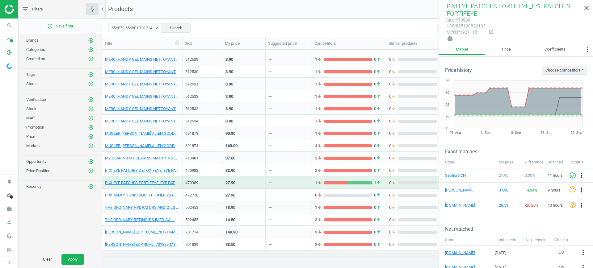
click at [262, 221] on div "14.50" at bounding box center [243, 220] width 43 height 12
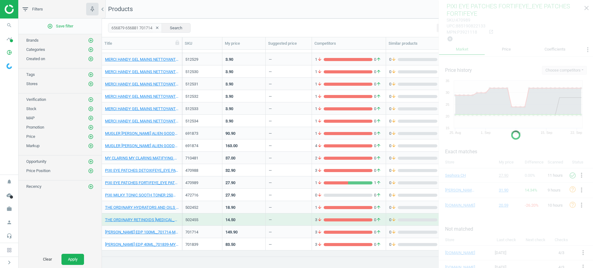
click at [262, 221] on div "14.50" at bounding box center [243, 220] width 43 height 12
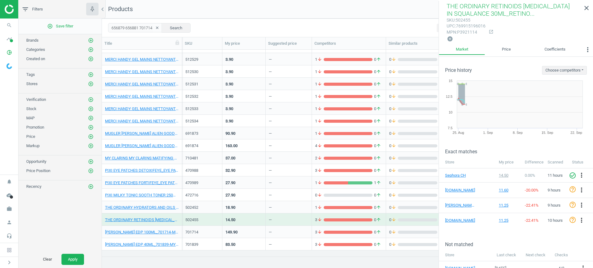
click at [257, 233] on div "149.90" at bounding box center [243, 232] width 37 height 11
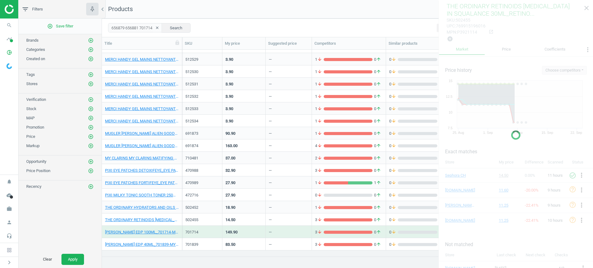
click at [257, 233] on div "149.90" at bounding box center [243, 232] width 37 height 11
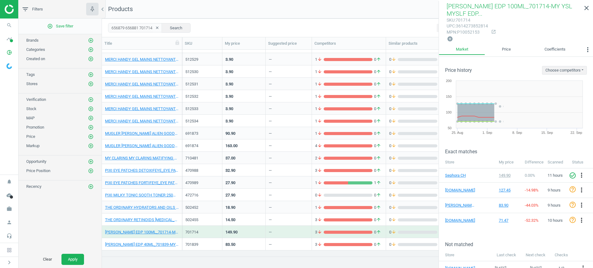
click at [253, 240] on div "83.50" at bounding box center [243, 244] width 37 height 11
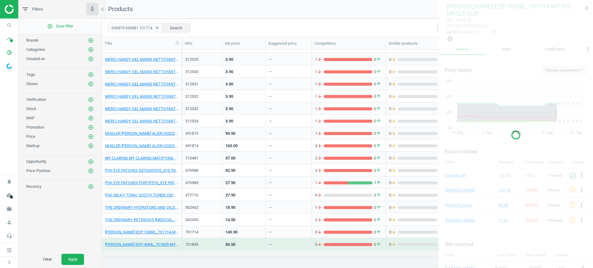
click at [253, 240] on div "83.50" at bounding box center [243, 244] width 37 height 11
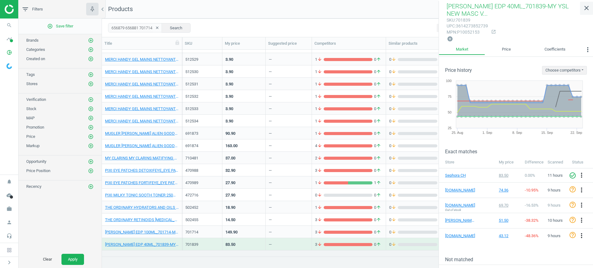
click at [585, 11] on icon "close" at bounding box center [586, 7] width 7 height 7
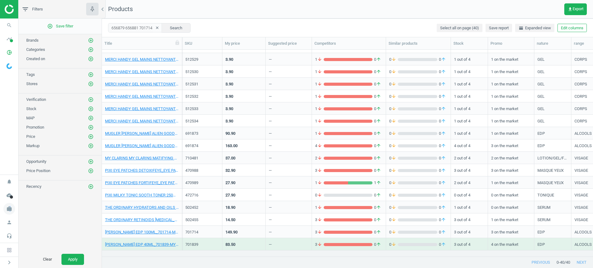
click at [10, 206] on icon "work" at bounding box center [9, 209] width 12 height 12
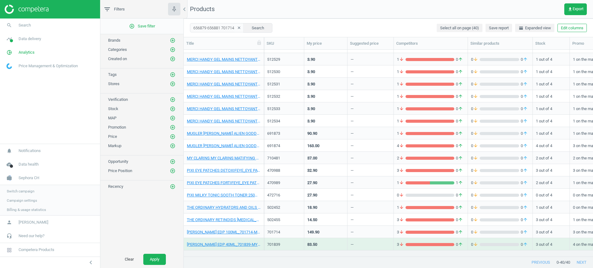
scroll to position [195, 403]
click at [13, 193] on span "Switch campaign" at bounding box center [20, 190] width 27 height 5
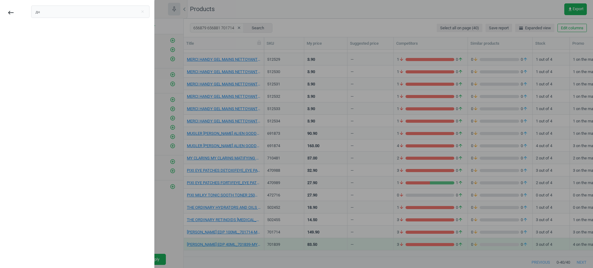
type input "д"
type input "lyreco se"
click at [60, 35] on div "Lyreco SE" at bounding box center [90, 35] width 118 height 10
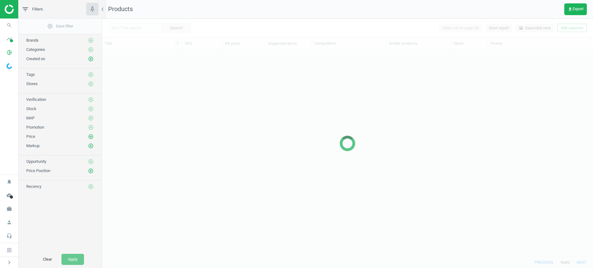
scroll to position [201, 485]
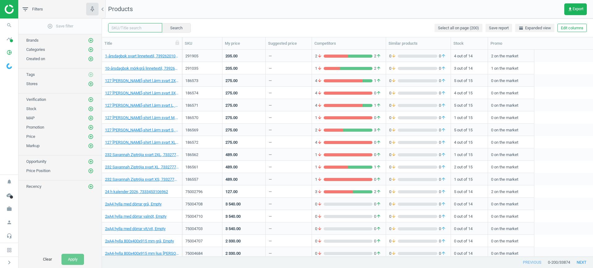
click at [131, 28] on input "text" at bounding box center [135, 27] width 54 height 9
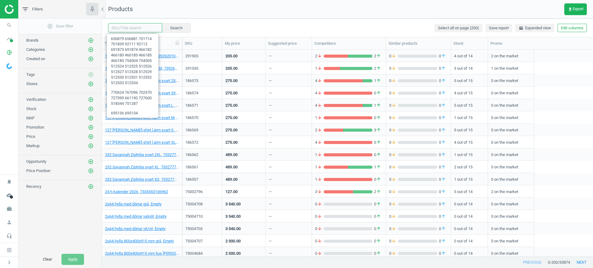
paste input "770624 767096 716850 727718"
type input "770624 767096 716850 727718"
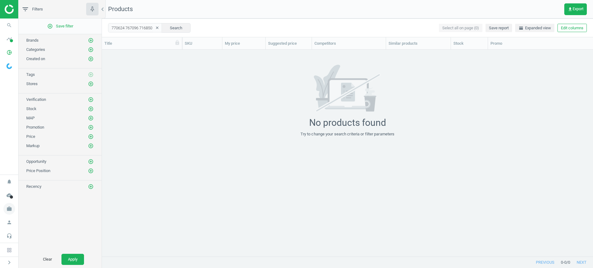
click at [12, 211] on icon "work" at bounding box center [9, 209] width 12 height 12
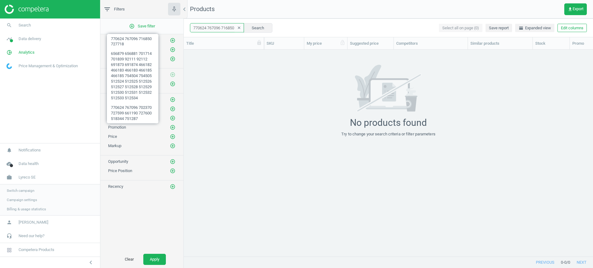
scroll to position [0, 9]
drag, startPoint x: 192, startPoint y: 30, endPoint x: 338, endPoint y: 42, distance: 146.9
click at [338, 42] on div "770624 767096 716850 727718 clear Search Select all on page (0) Save report hor…" at bounding box center [388, 144] width 409 height 250
click at [247, 27] on button "Search" at bounding box center [257, 27] width 29 height 9
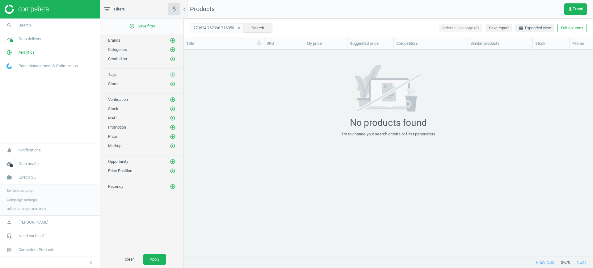
click at [22, 191] on span "Switch campaign" at bounding box center [20, 190] width 27 height 5
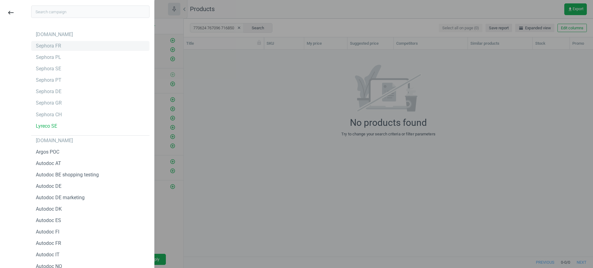
click at [60, 45] on div "Sephora FR" at bounding box center [90, 46] width 118 height 10
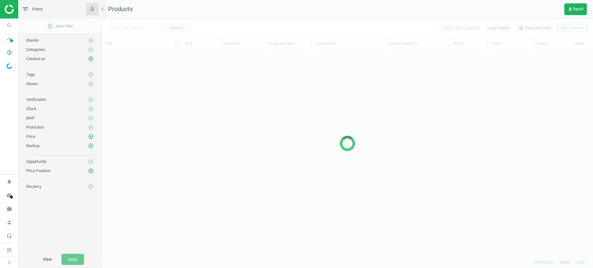
scroll to position [195, 485]
click at [138, 25] on div at bounding box center [347, 144] width 491 height 250
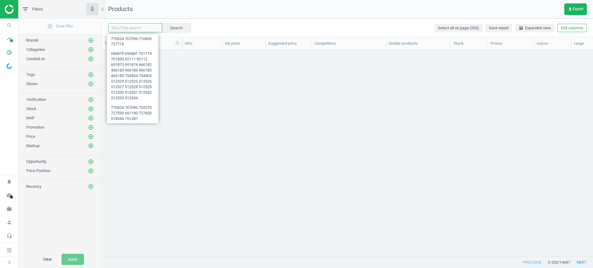
click at [141, 30] on input "text" at bounding box center [135, 27] width 54 height 9
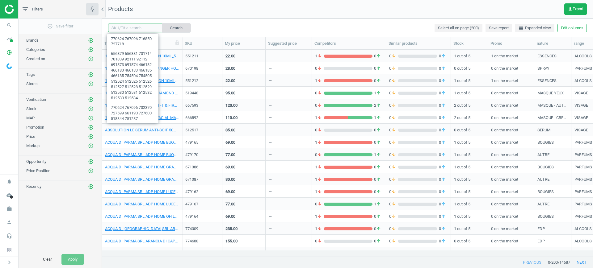
paste input "659102 659103 762032 762033 688317 688318 580496 580497 512523 512524 512525 51…"
type input "659102 659103 762032 762033 688317 688318 580496 580497 512523 512524 512525 51…"
click at [176, 23] on button "Search" at bounding box center [176, 27] width 29 height 9
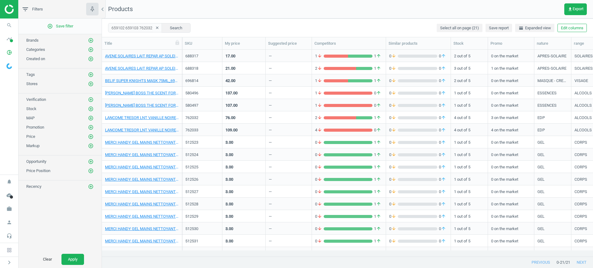
click at [222, 59] on div "17.00" at bounding box center [243, 56] width 43 height 12
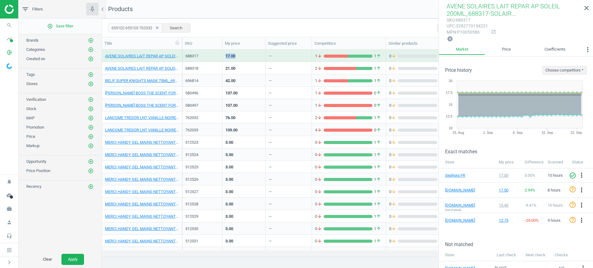
click at [155, 28] on icon "clear" at bounding box center [157, 28] width 4 height 4
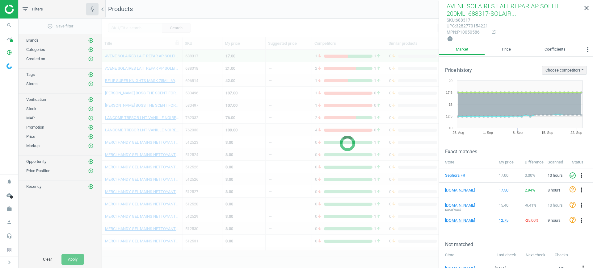
click at [136, 29] on div at bounding box center [347, 144] width 491 height 250
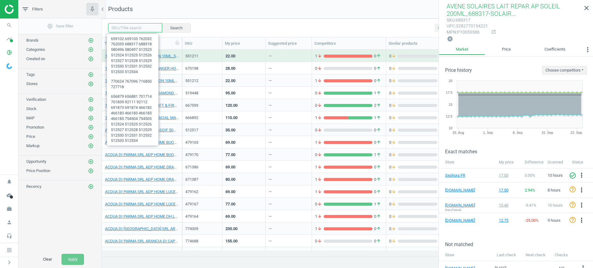
click at [143, 27] on input "text" at bounding box center [135, 27] width 54 height 9
paste input "659102 659103 762032 762033"
click at [163, 27] on button "Search" at bounding box center [176, 27] width 29 height 9
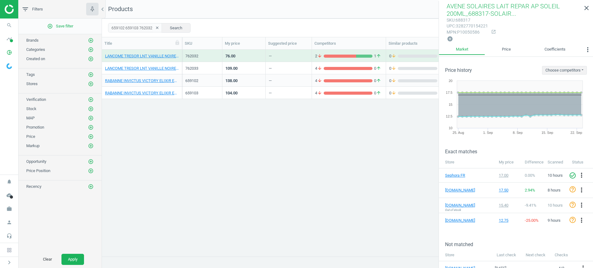
click at [289, 55] on div "—" at bounding box center [289, 55] width 40 height 11
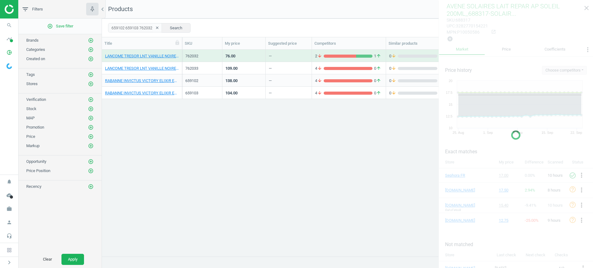
click at [289, 55] on div "—" at bounding box center [289, 55] width 40 height 11
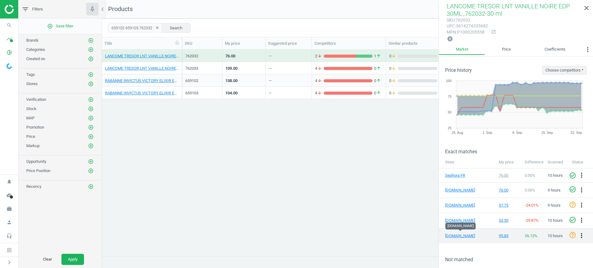
click at [578, 234] on icon "more_vert" at bounding box center [581, 235] width 7 height 7
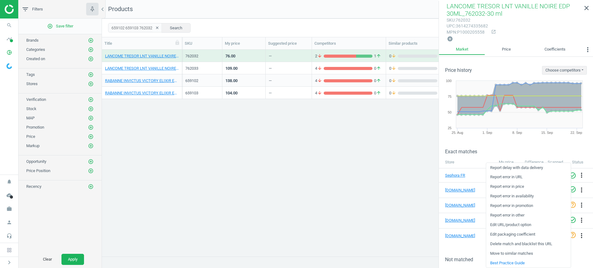
click at [522, 226] on link "Edit URL/product option" at bounding box center [528, 225] width 85 height 10
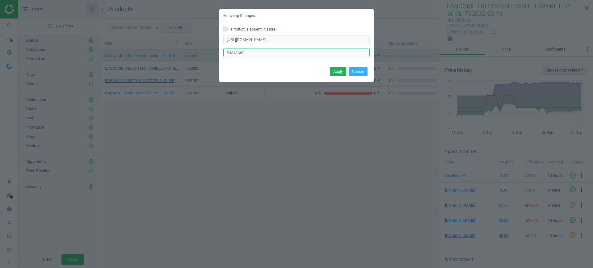
drag, startPoint x: 276, startPoint y: 54, endPoint x: 170, endPoint y: 41, distance: 106.7
click at [170, 41] on div "Matching Changes Product is absent in store [URL][DOMAIN_NAME] Enter correct pr…" at bounding box center [296, 134] width 593 height 268
click at [352, 70] on button "Cancel" at bounding box center [358, 71] width 19 height 9
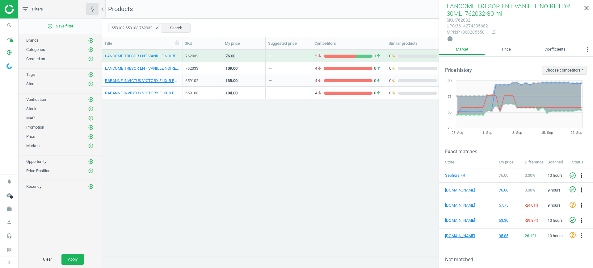
click at [243, 72] on div "109.00" at bounding box center [243, 68] width 37 height 11
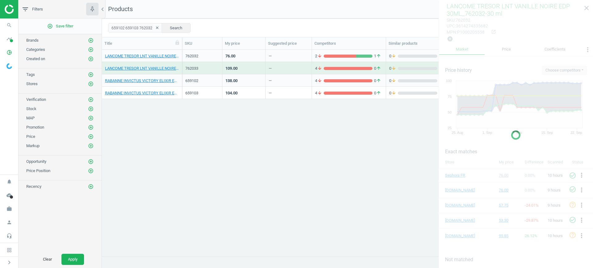
click at [243, 72] on div "109.00" at bounding box center [243, 68] width 37 height 11
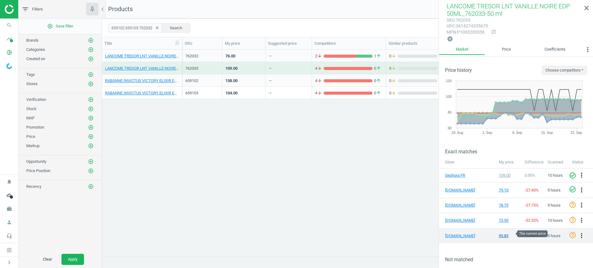
click at [501, 234] on div "95.85" at bounding box center [509, 236] width 20 height 6
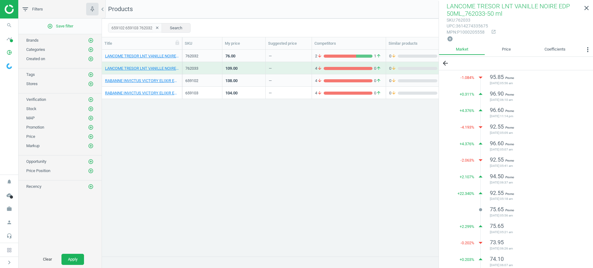
click at [213, 86] on div "659102" at bounding box center [202, 82] width 34 height 8
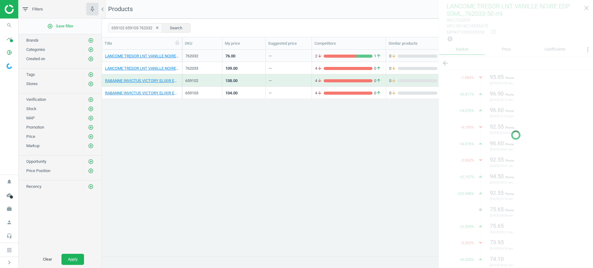
click at [213, 86] on div "659102" at bounding box center [202, 82] width 34 height 8
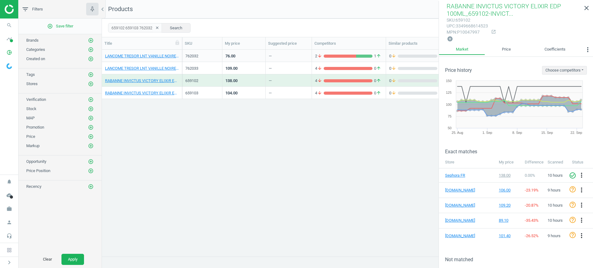
click at [195, 84] on div "659102" at bounding box center [202, 82] width 34 height 8
click at [189, 81] on div "659102" at bounding box center [202, 81] width 34 height 6
drag, startPoint x: 474, startPoint y: 21, endPoint x: 456, endPoint y: 22, distance: 18.2
click at [456, 22] on div "sku : 659102" at bounding box center [467, 20] width 41 height 6
copy div "659102"
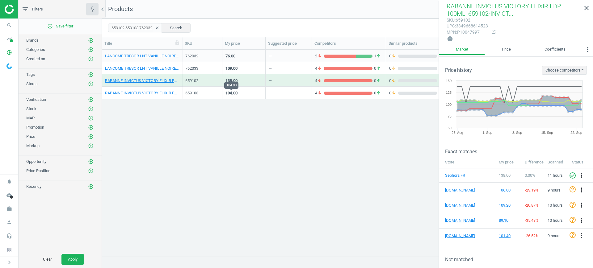
click at [228, 93] on div "104.00" at bounding box center [231, 93] width 12 height 6
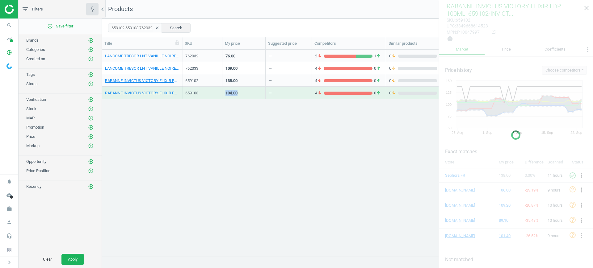
click at [228, 93] on div "104.00" at bounding box center [231, 93] width 12 height 6
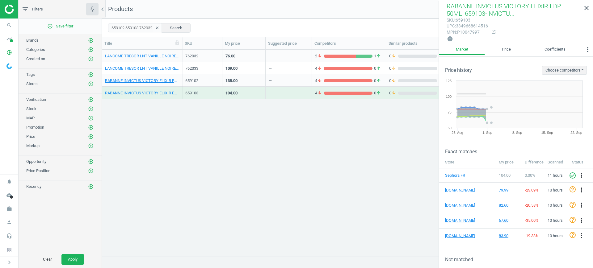
click at [248, 82] on div "138.00" at bounding box center [243, 80] width 37 height 11
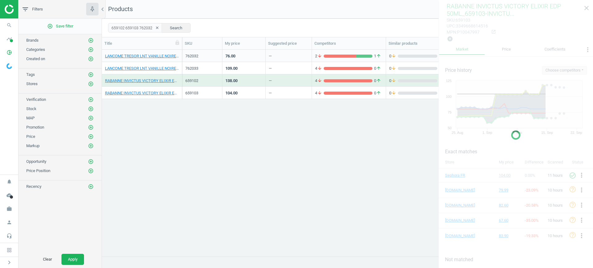
click at [248, 82] on div "138.00" at bounding box center [243, 80] width 37 height 11
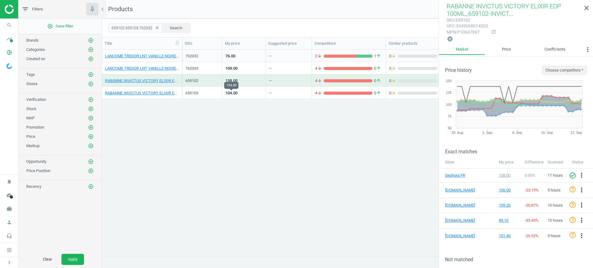
click at [228, 93] on div "104.00" at bounding box center [231, 93] width 12 height 6
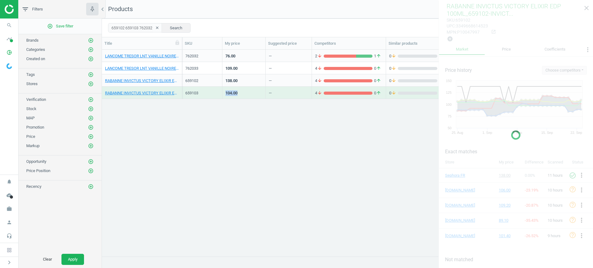
click at [228, 93] on div "104.00" at bounding box center [231, 93] width 12 height 6
click at [228, 82] on div "138.00" at bounding box center [231, 81] width 12 height 6
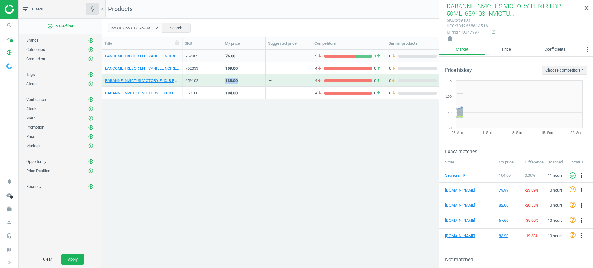
click at [228, 82] on div "138.00" at bounding box center [231, 81] width 12 height 6
click at [202, 81] on div "659102" at bounding box center [202, 81] width 34 height 6
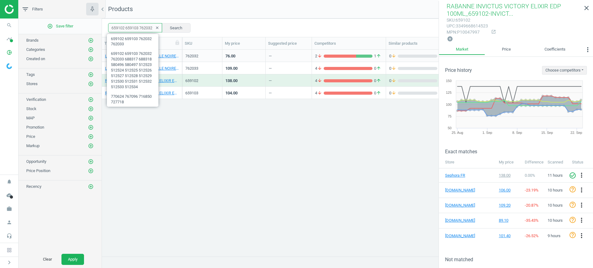
scroll to position [0, 9]
drag, startPoint x: 111, startPoint y: 29, endPoint x: 257, endPoint y: 30, distance: 146.1
click at [257, 30] on div "659102 659103 762032 762033 clear Search Select all on page (4) Save report hor…" at bounding box center [347, 28] width 491 height 19
paste input "88317 688318"
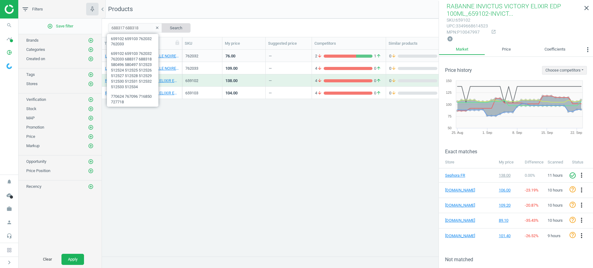
click at [176, 27] on button "Search" at bounding box center [176, 27] width 29 height 9
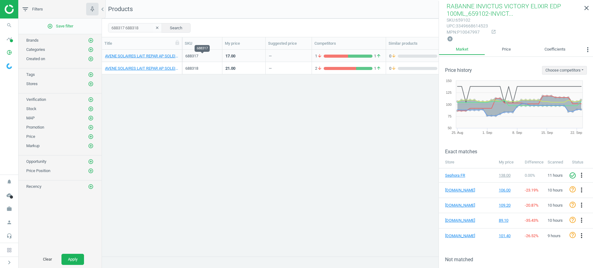
click at [203, 58] on div "688317" at bounding box center [202, 56] width 34 height 6
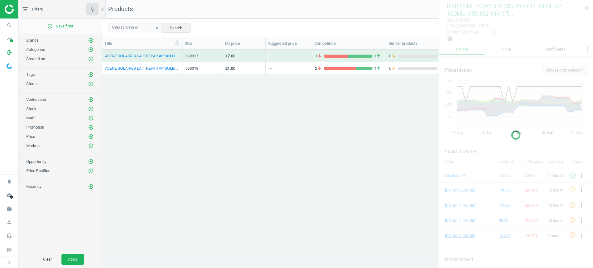
click at [203, 58] on div "688317" at bounding box center [202, 56] width 34 height 6
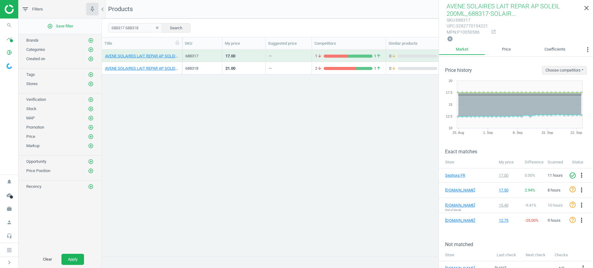
click at [246, 71] on div "21.00" at bounding box center [243, 68] width 37 height 11
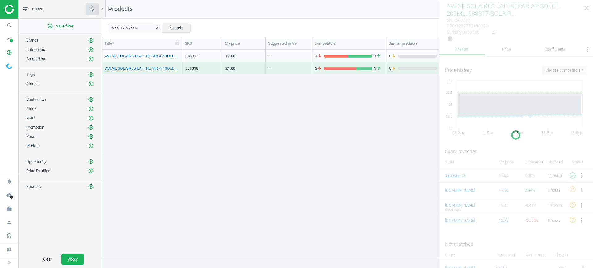
click at [246, 71] on div "21.00" at bounding box center [243, 68] width 37 height 11
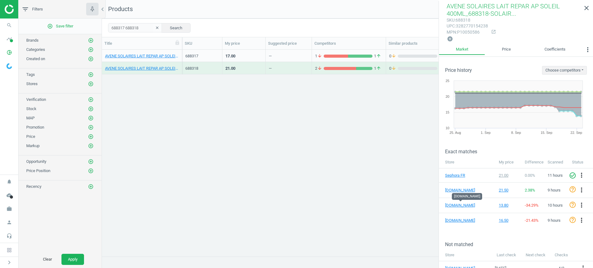
click at [241, 56] on div "17.00" at bounding box center [243, 55] width 37 height 11
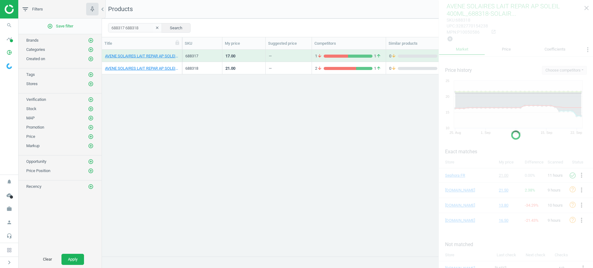
click at [241, 56] on div "17.00" at bounding box center [243, 55] width 37 height 11
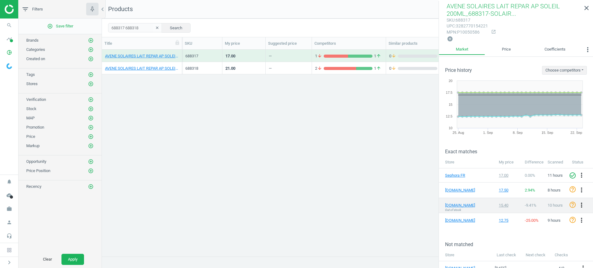
click at [578, 203] on icon "more_vert" at bounding box center [581, 205] width 7 height 7
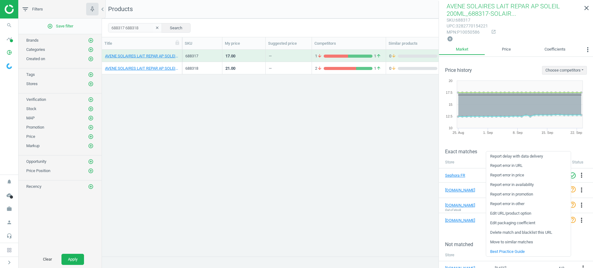
click at [527, 214] on link "Edit URL/product option" at bounding box center [528, 214] width 85 height 10
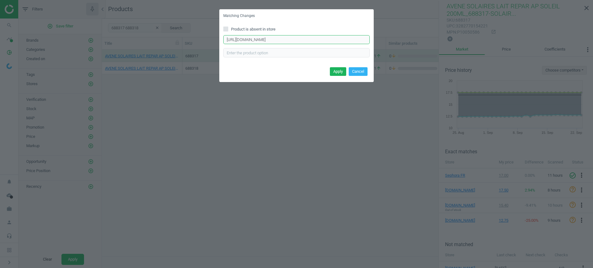
scroll to position [0, 8]
drag, startPoint x: 333, startPoint y: 40, endPoint x: 410, endPoint y: 45, distance: 77.1
click at [410, 45] on div "Matching Changes Product is absent in store https://www.notino.fr/avene/skin-ca…" at bounding box center [296, 134] width 593 height 268
click at [359, 72] on button "Cancel" at bounding box center [358, 71] width 19 height 9
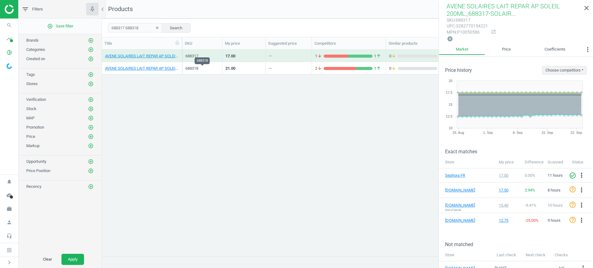
click at [207, 69] on div "688318" at bounding box center [202, 69] width 34 height 6
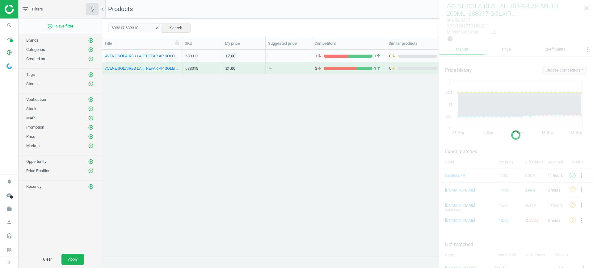
click at [207, 69] on div "688318" at bounding box center [202, 69] width 34 height 6
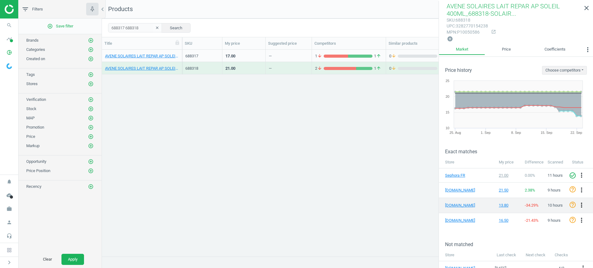
click at [578, 207] on icon "more_vert" at bounding box center [581, 205] width 7 height 7
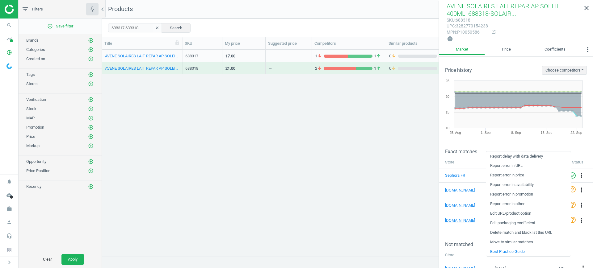
click at [535, 211] on link "Edit URL/product option" at bounding box center [528, 214] width 85 height 10
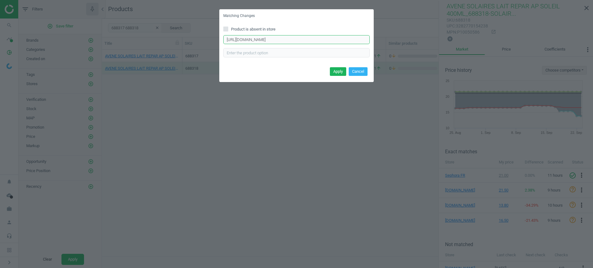
scroll to position [0, 8]
drag, startPoint x: 343, startPoint y: 41, endPoint x: 405, endPoint y: 44, distance: 62.1
click at [405, 44] on div "Matching Changes Product is absent in store https://www.notino.fr/avene/skin-ca…" at bounding box center [296, 134] width 593 height 268
click at [359, 71] on button "Cancel" at bounding box center [358, 71] width 19 height 9
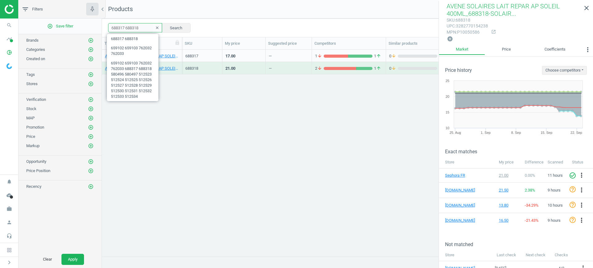
drag, startPoint x: 136, startPoint y: 27, endPoint x: 124, endPoint y: 28, distance: 12.0
click at [124, 28] on input "688317 688318" at bounding box center [135, 27] width 54 height 9
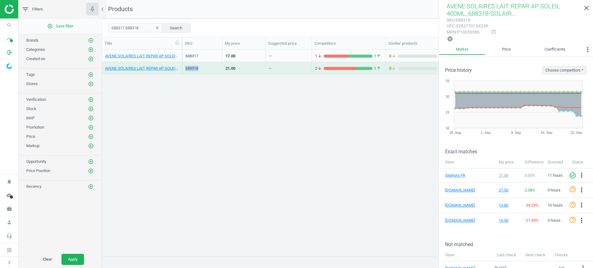
drag, startPoint x: 204, startPoint y: 67, endPoint x: 185, endPoint y: 69, distance: 19.9
click at [185, 69] on div "688318" at bounding box center [202, 68] width 40 height 12
copy div "688318"
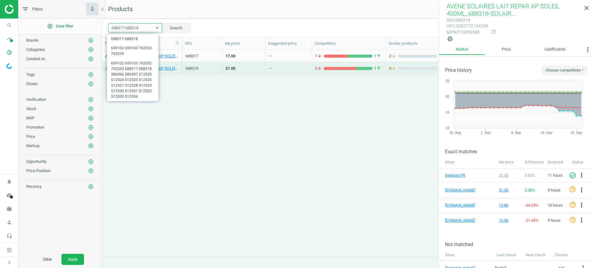
drag, startPoint x: 145, startPoint y: 27, endPoint x: 60, endPoint y: 31, distance: 85.0
click at [60, 31] on div "filter_list Filters chevron_left add_circle_outline Save filter Brands add_circ…" at bounding box center [306, 134] width 574 height 268
paste input "59102"
click at [173, 27] on button "Search" at bounding box center [176, 27] width 29 height 9
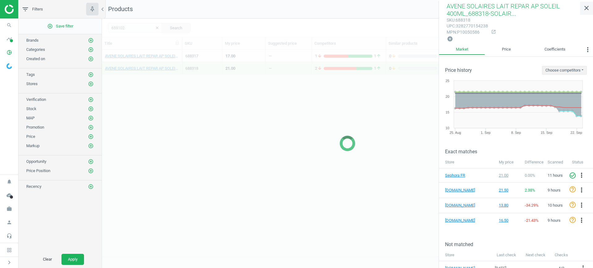
click at [587, 9] on icon "close" at bounding box center [586, 7] width 7 height 7
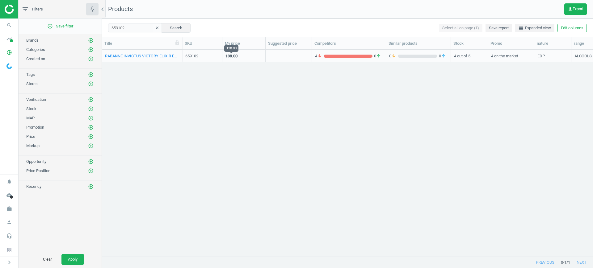
click at [232, 54] on div "138.00" at bounding box center [231, 56] width 12 height 6
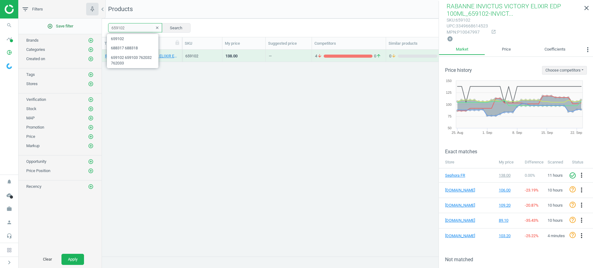
drag, startPoint x: 139, startPoint y: 29, endPoint x: 76, endPoint y: 28, distance: 63.3
click at [76, 28] on div "filter_list Filters chevron_left add_circle_outline Save filter Brands add_circ…" at bounding box center [306, 134] width 574 height 268
paste input "580496 580497 512523 512524 512525 512526 512527 512528 512529 512530 512531 51…"
type input "580496 580497 512523 512524 512525 512526 512527 512528 512529 512530 512531 51…"
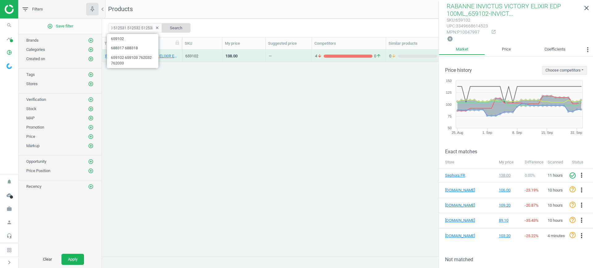
scroll to position [0, 0]
click at [173, 26] on button "Search" at bounding box center [176, 27] width 29 height 9
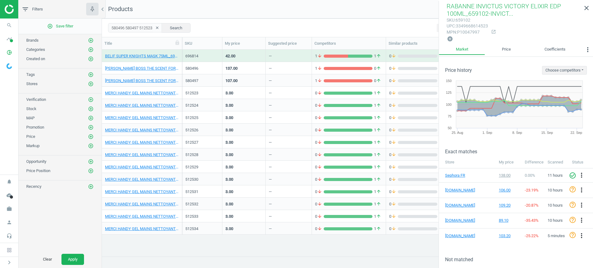
click at [222, 60] on div "42.00" at bounding box center [243, 56] width 43 height 12
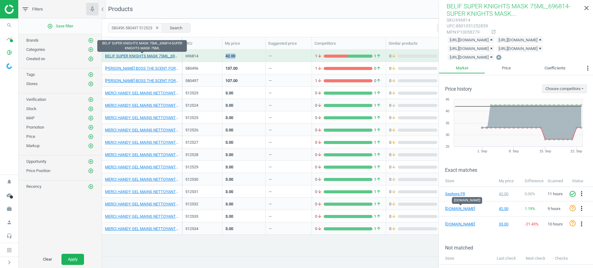
click at [146, 58] on link "BELIF SUPER KNIGHTS MASK 75ML_696814-SUPER KNIGHTS MASK 75ML" at bounding box center [142, 56] width 74 height 6
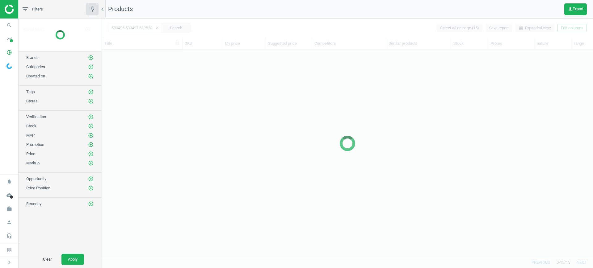
scroll to position [195, 485]
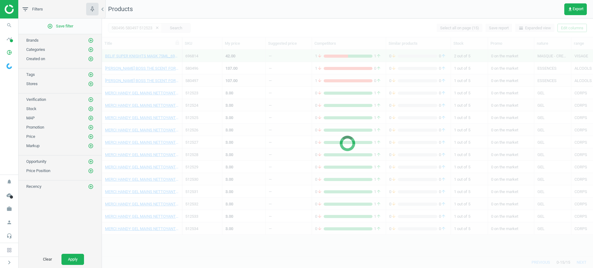
click at [279, 74] on div at bounding box center [347, 144] width 491 height 250
click at [252, 69] on div "137.00" at bounding box center [243, 68] width 37 height 11
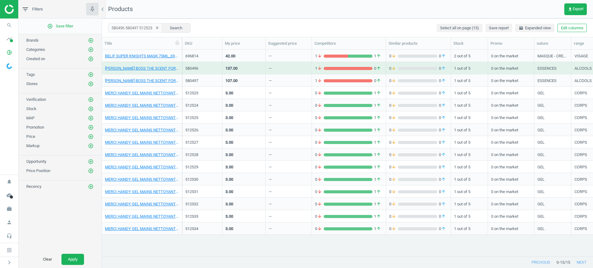
click at [252, 69] on div "137.00" at bounding box center [243, 68] width 37 height 11
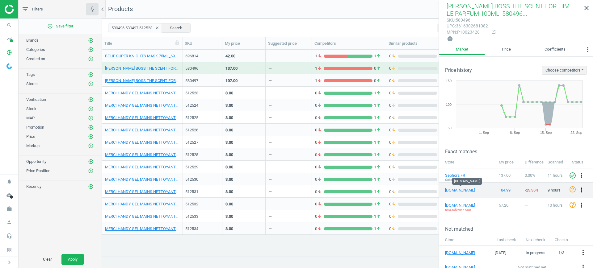
click at [578, 188] on icon "more_vert" at bounding box center [581, 190] width 7 height 7
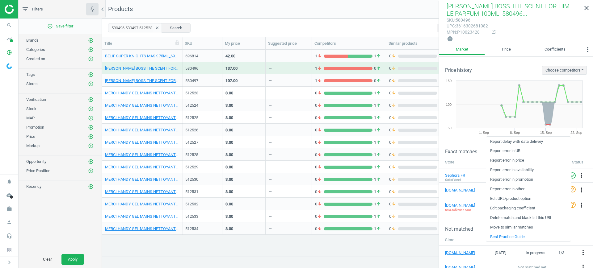
click at [521, 199] on link "Edit URL/product option" at bounding box center [528, 199] width 85 height 10
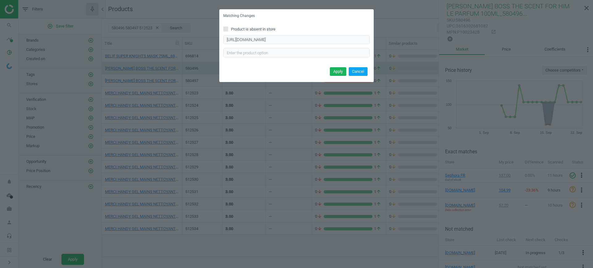
click at [364, 70] on button "Cancel" at bounding box center [358, 71] width 19 height 9
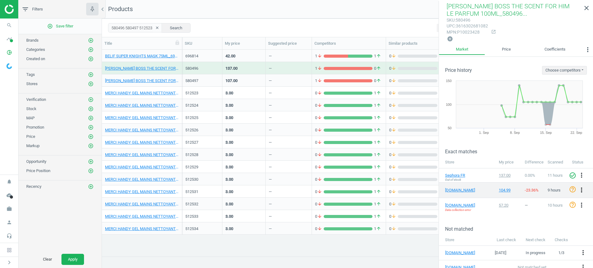
click at [578, 189] on icon "more_vert" at bounding box center [581, 190] width 7 height 7
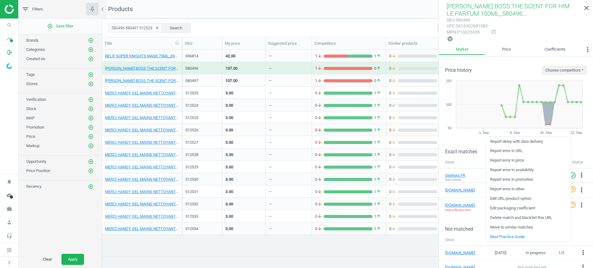
click at [521, 198] on link "Edit URL/product option" at bounding box center [528, 199] width 85 height 10
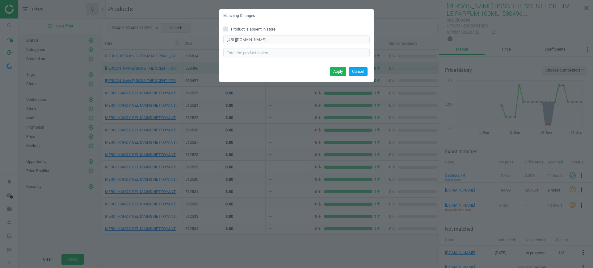
click at [363, 75] on button "Cancel" at bounding box center [358, 71] width 19 height 9
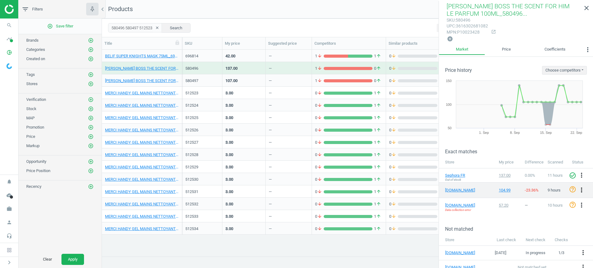
click at [578, 188] on icon "more_vert" at bounding box center [581, 190] width 7 height 7
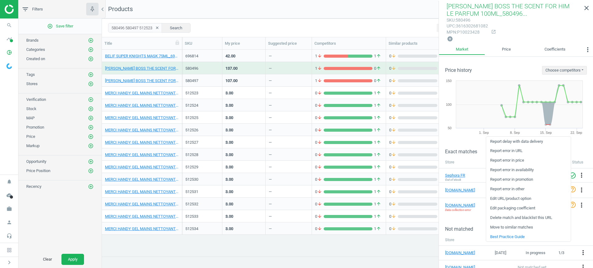
click at [512, 150] on link "Report error in URL" at bounding box center [528, 151] width 85 height 10
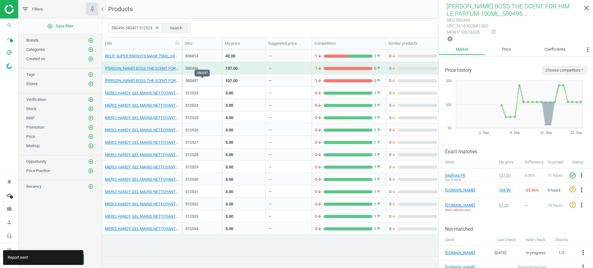
click at [211, 82] on div "580497" at bounding box center [202, 81] width 34 height 6
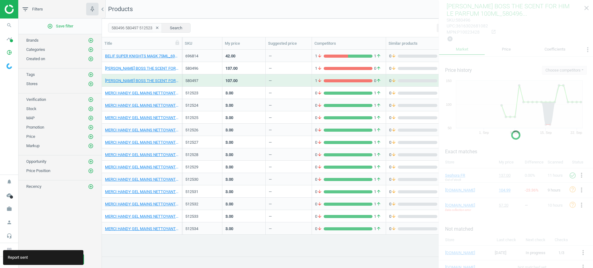
click at [211, 82] on div "580497" at bounding box center [202, 81] width 34 height 6
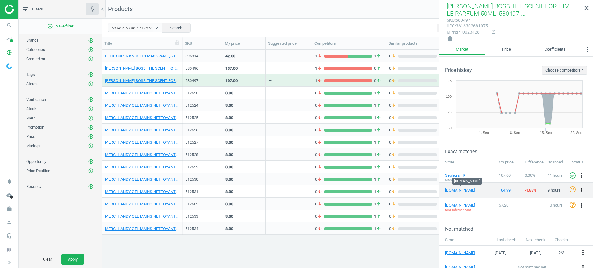
click at [578, 187] on icon "more_vert" at bounding box center [581, 190] width 7 height 7
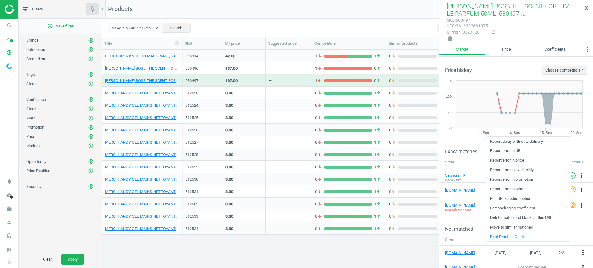
click at [522, 195] on link "Edit URL/product option" at bounding box center [528, 199] width 85 height 10
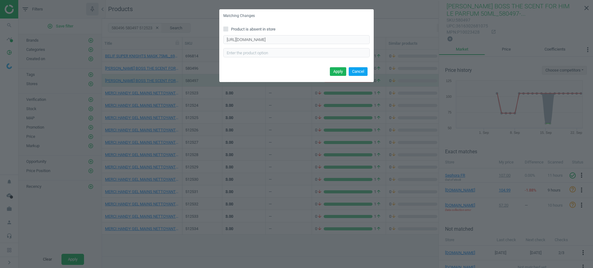
click at [361, 71] on button "Cancel" at bounding box center [358, 71] width 19 height 9
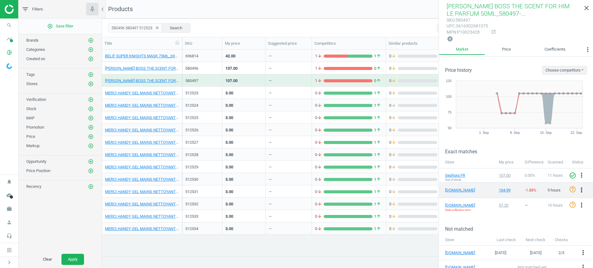
click at [578, 188] on icon "more_vert" at bounding box center [581, 190] width 7 height 7
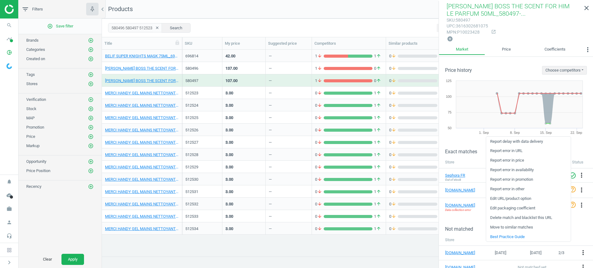
click at [515, 153] on link "Report error in URL" at bounding box center [528, 151] width 85 height 10
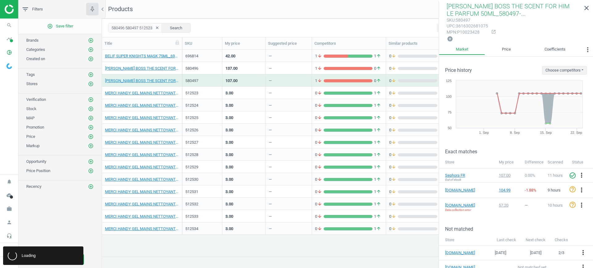
click at [277, 91] on div "—" at bounding box center [289, 92] width 40 height 11
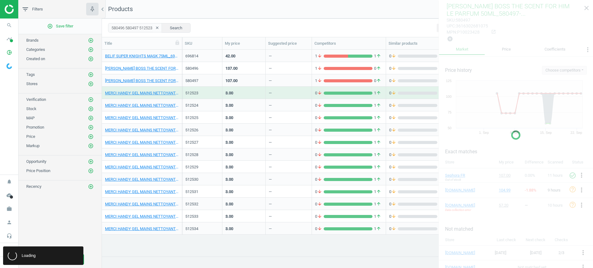
click at [277, 91] on div "—" at bounding box center [289, 92] width 40 height 11
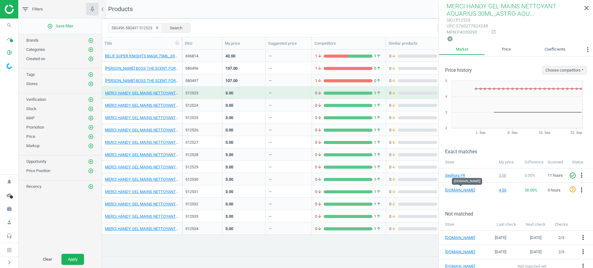
click at [155, 28] on icon "clear" at bounding box center [157, 28] width 4 height 4
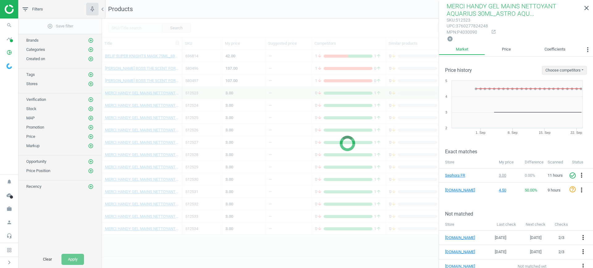
click at [149, 28] on div at bounding box center [347, 144] width 491 height 250
click at [134, 28] on div at bounding box center [347, 144] width 491 height 250
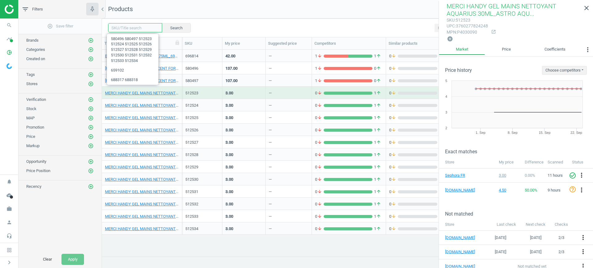
click at [132, 29] on input "text" at bounding box center [135, 27] width 54 height 9
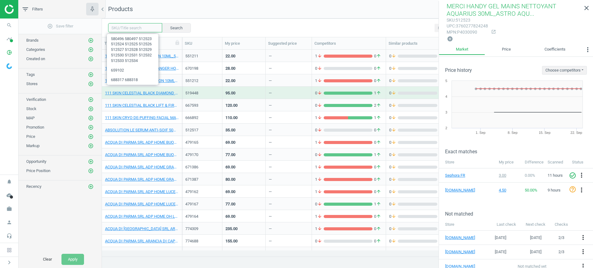
paste input "688318"
type input "688318"
click at [174, 30] on button "Search" at bounding box center [176, 27] width 29 height 9
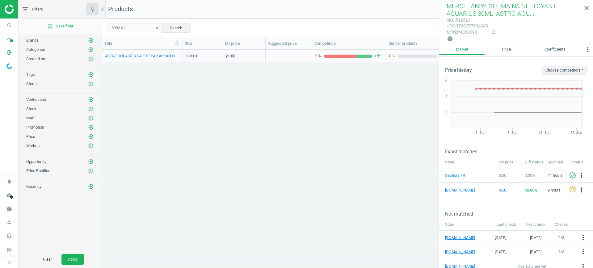
click at [210, 60] on div "688318" at bounding box center [202, 57] width 34 height 8
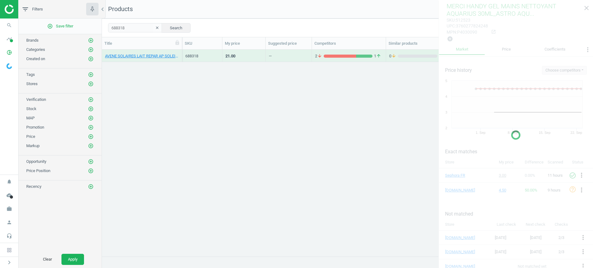
click at [210, 60] on div "688318" at bounding box center [202, 57] width 34 height 8
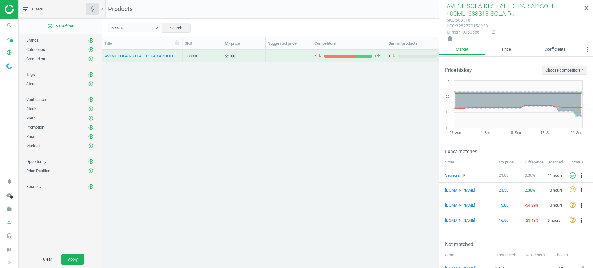
click at [219, 59] on div "688318" at bounding box center [202, 57] width 34 height 8
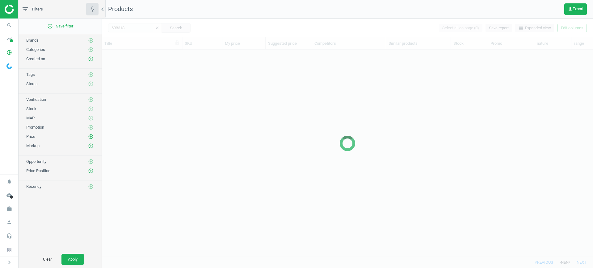
scroll to position [195, 485]
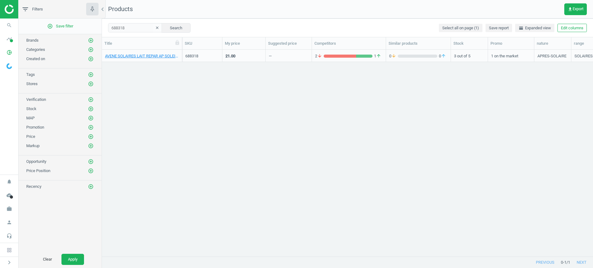
click at [223, 56] on div "21.00" at bounding box center [243, 56] width 43 height 12
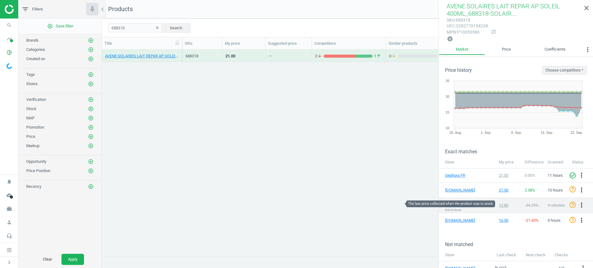
click at [499, 203] on div "13.80" at bounding box center [509, 206] width 20 height 6
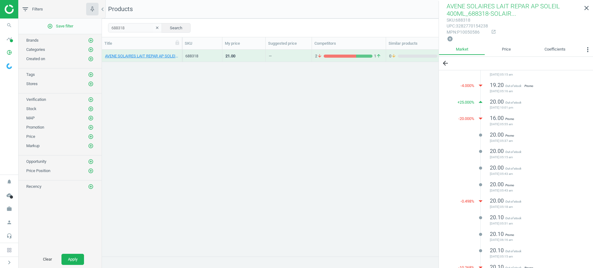
scroll to position [0, 0]
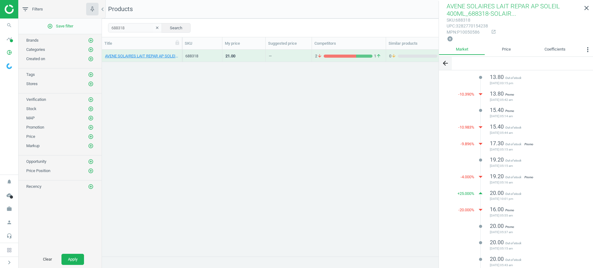
click at [442, 62] on icon "arrow_back" at bounding box center [445, 63] width 7 height 7
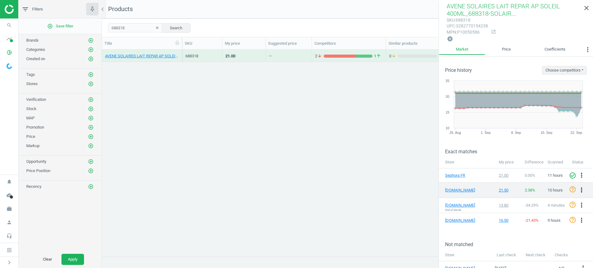
click at [578, 188] on icon "more_vert" at bounding box center [581, 190] width 7 height 7
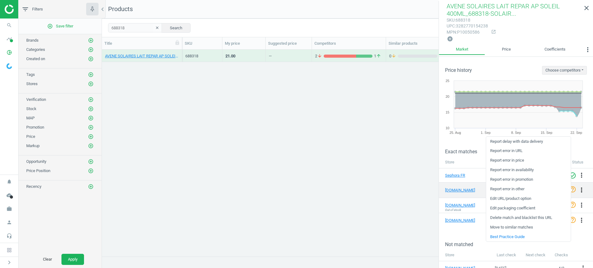
click at [578, 191] on icon "more_vert" at bounding box center [581, 190] width 7 height 7
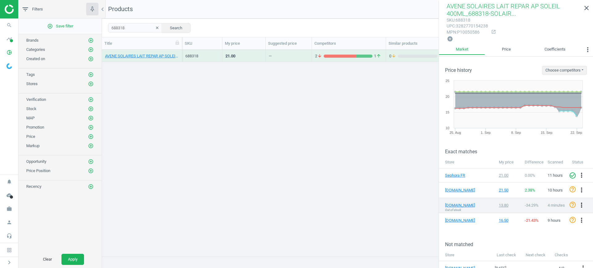
click at [578, 205] on icon "more_vert" at bounding box center [581, 205] width 7 height 7
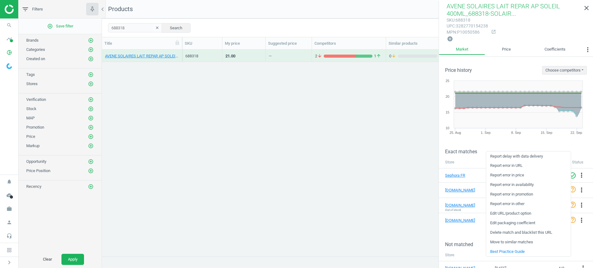
click at [518, 202] on link "Report error in other" at bounding box center [528, 204] width 85 height 10
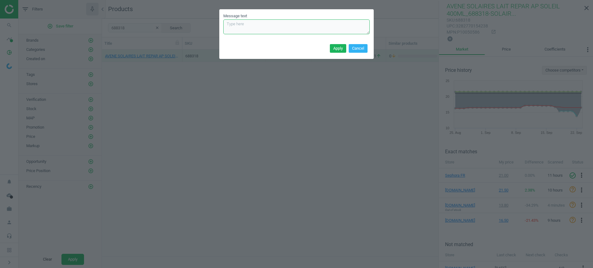
click at [262, 30] on textarea "Message text" at bounding box center [296, 26] width 146 height 15
type textarea "e"
type textarea "price per incorrect option for ooo item, even though match is correct"
click at [332, 46] on button "Apply" at bounding box center [338, 48] width 16 height 9
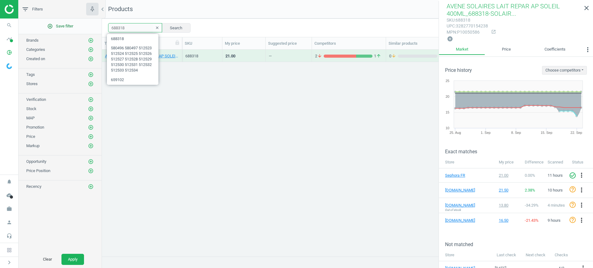
drag, startPoint x: 131, startPoint y: 31, endPoint x: 94, endPoint y: 29, distance: 37.8
click at [94, 29] on div "filter_list Filters chevron_left add_circle_outline Save filter Brands add_circ…" at bounding box center [306, 134] width 574 height 268
click at [7, 207] on icon "work" at bounding box center [9, 209] width 12 height 12
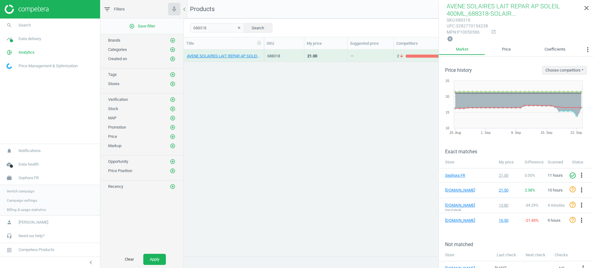
scroll to position [195, 403]
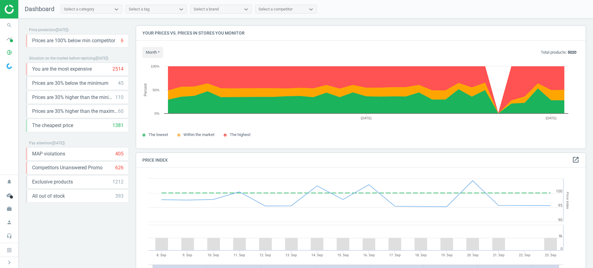
scroll to position [134, 455]
click at [6, 55] on icon "pie_chart_outlined" at bounding box center [9, 53] width 12 height 12
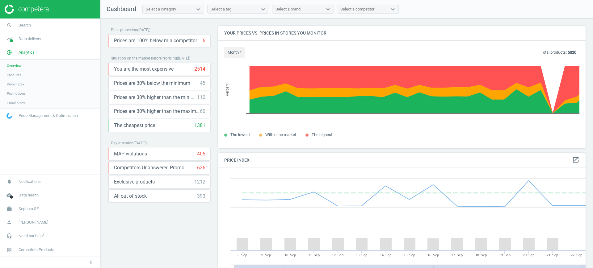
scroll to position [154, 374]
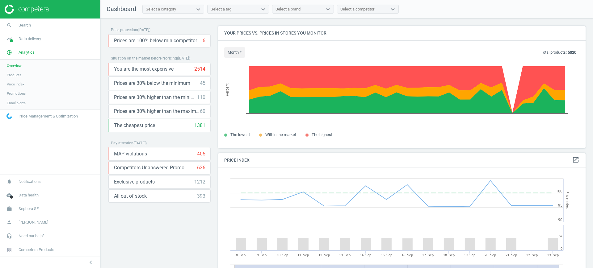
click at [16, 74] on span "Products" at bounding box center [14, 75] width 15 height 5
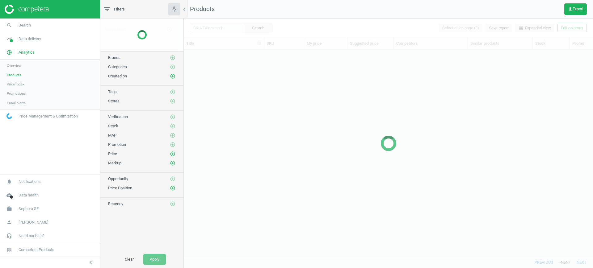
scroll to position [195, 403]
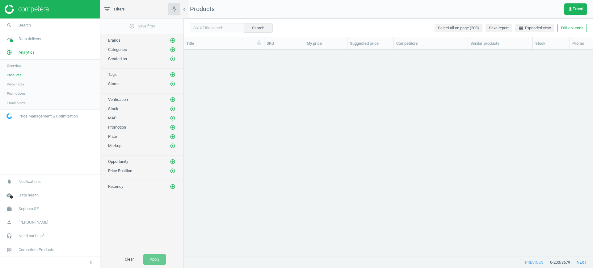
click at [220, 34] on div "Search Select all on page (200) Save report horizontal_split Expanded view Edit…" at bounding box center [388, 28] width 409 height 19
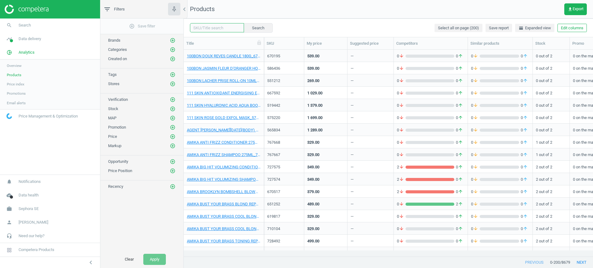
click at [222, 30] on input "text" at bounding box center [217, 27] width 54 height 9
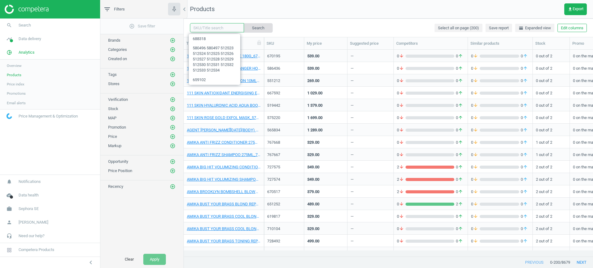
paste input "579295 660134 770624 767096 716850 716850 727718 727718"
type input "579295 660134 770624 767096 716850 716850 727718 727718"
click at [253, 31] on button "Search" at bounding box center [257, 27] width 29 height 9
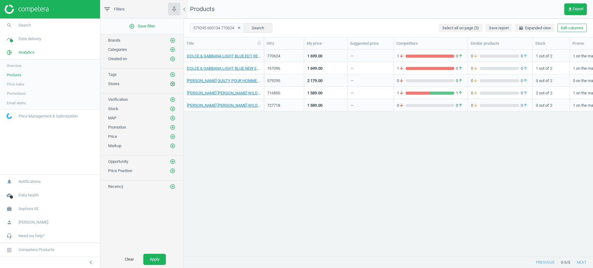
click at [171, 86] on icon "add_circle_outline" at bounding box center [173, 84] width 6 height 6
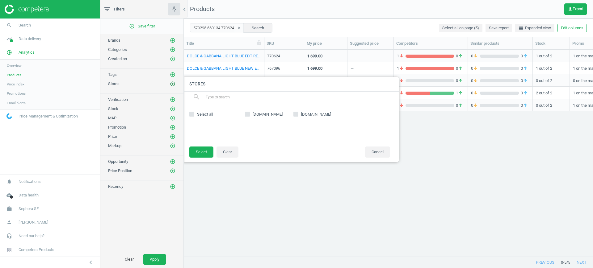
click at [171, 86] on icon "add_circle_outline" at bounding box center [173, 84] width 6 height 6
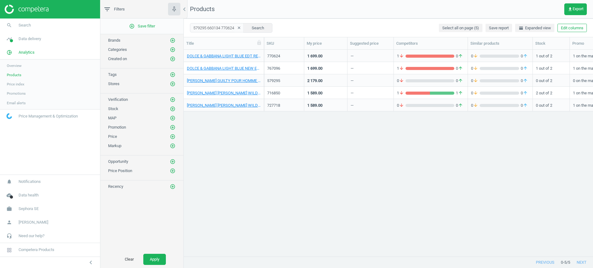
click at [294, 59] on div "770624" at bounding box center [284, 57] width 34 height 8
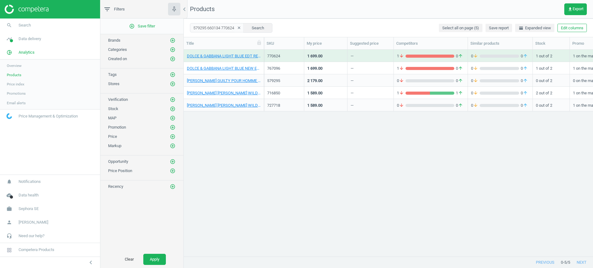
click at [294, 59] on div "770624" at bounding box center [284, 57] width 34 height 8
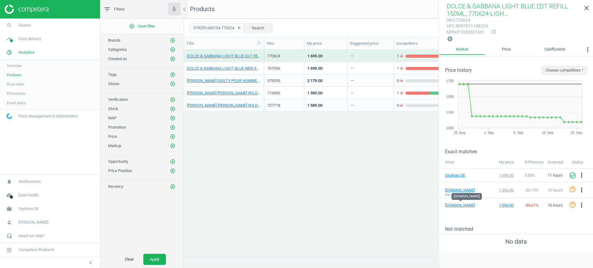
click at [272, 74] on div "767096" at bounding box center [284, 68] width 40 height 12
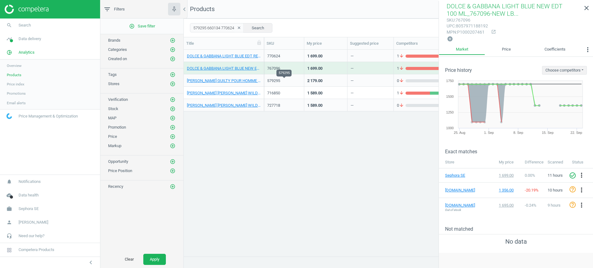
click at [289, 82] on div "579295" at bounding box center [284, 81] width 34 height 6
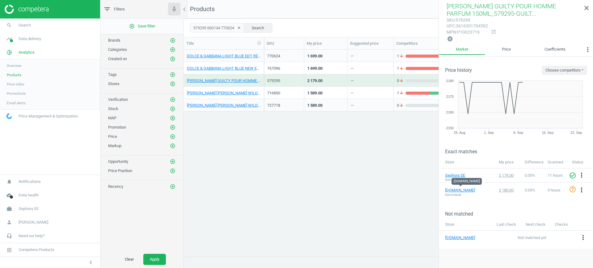
click at [287, 89] on div "716850" at bounding box center [284, 92] width 34 height 11
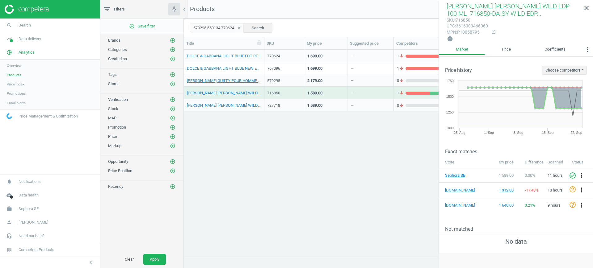
click at [282, 102] on div "727718" at bounding box center [284, 105] width 34 height 11
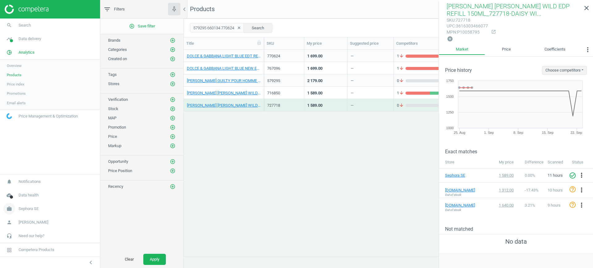
click at [24, 206] on span "Sephora SE" at bounding box center [29, 209] width 20 height 6
click at [26, 189] on span "Switch campaign" at bounding box center [20, 190] width 27 height 5
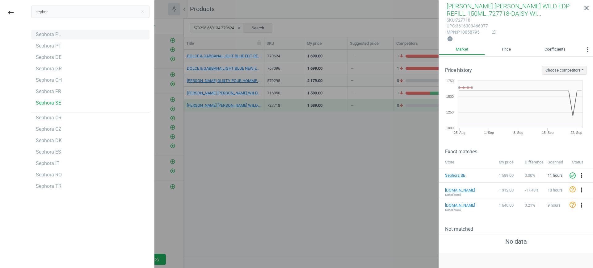
type input "sephor"
click at [59, 36] on div "Sephora PL" at bounding box center [48, 34] width 25 height 7
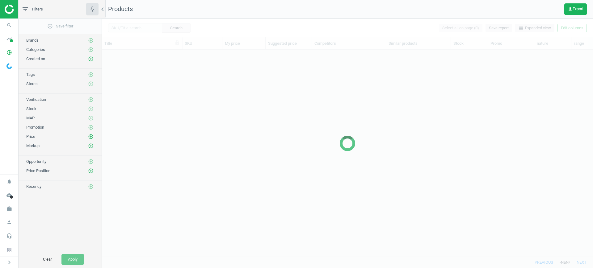
scroll to position [6, 6]
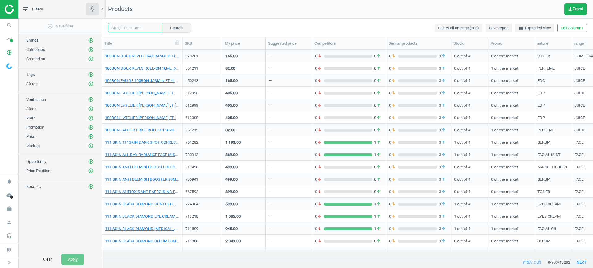
click at [150, 24] on input "text" at bounding box center [135, 27] width 54 height 9
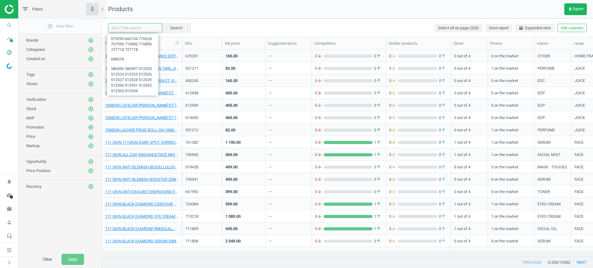
paste input "715831 715099"
type input "715831 715099"
click at [166, 27] on button "Search" at bounding box center [176, 27] width 29 height 9
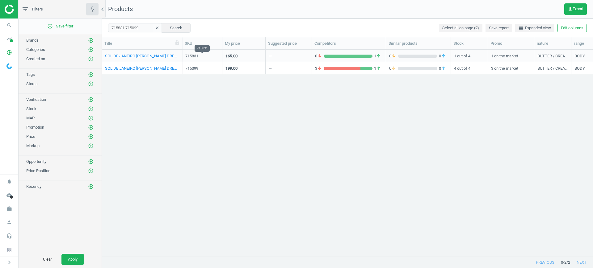
click at [194, 57] on div "715831" at bounding box center [202, 56] width 34 height 6
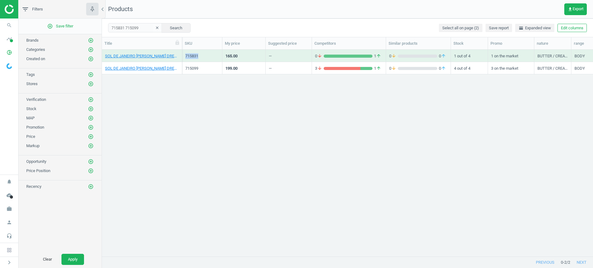
click at [194, 57] on div "715831" at bounding box center [202, 56] width 34 height 6
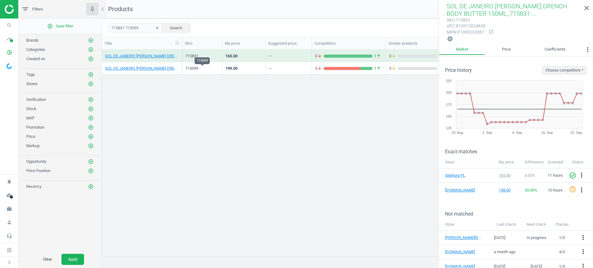
click at [198, 70] on div "715099" at bounding box center [202, 69] width 34 height 6
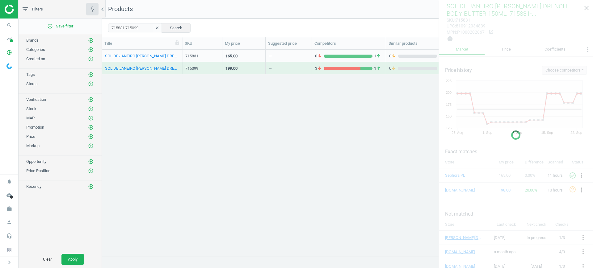
click at [198, 70] on div "715099" at bounding box center [202, 69] width 34 height 6
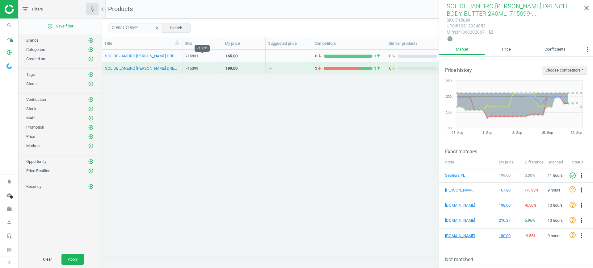
click at [207, 54] on div "715831" at bounding box center [202, 56] width 34 height 6
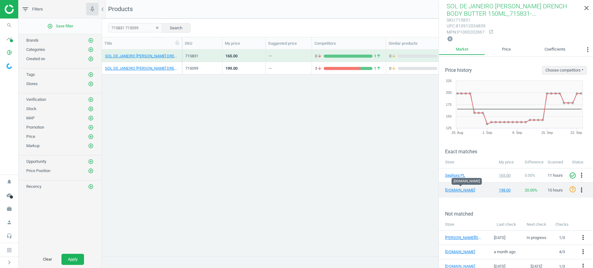
click at [578, 191] on icon "more_vert" at bounding box center [581, 190] width 7 height 7
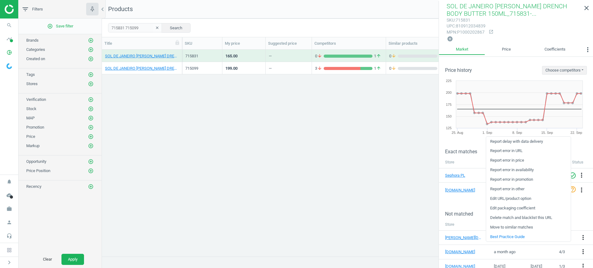
click at [515, 199] on link "Edit URL/product option" at bounding box center [528, 199] width 85 height 10
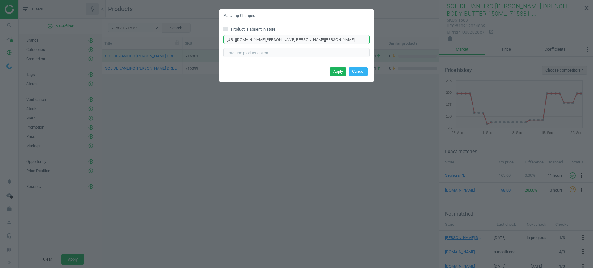
scroll to position [0, 59]
drag, startPoint x: 288, startPoint y: 36, endPoint x: 402, endPoint y: 48, distance: 114.5
click at [402, 48] on div "Matching Changes Product is absent in store [URL][DOMAIN_NAME][PERSON_NAME][PER…" at bounding box center [296, 134] width 593 height 268
click at [357, 70] on button "Cancel" at bounding box center [358, 71] width 19 height 9
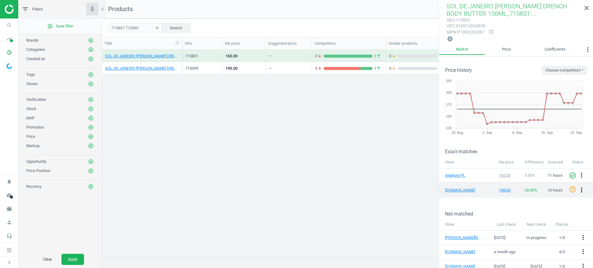
click at [578, 190] on icon "more_vert" at bounding box center [581, 190] width 7 height 7
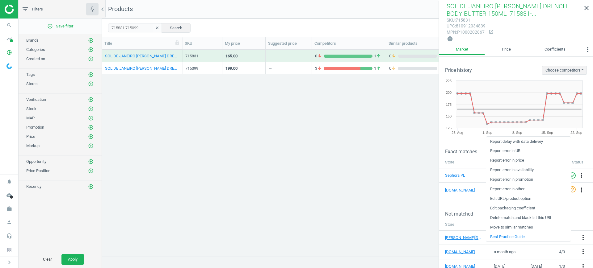
click at [502, 150] on link "Report error in URL" at bounding box center [528, 151] width 85 height 10
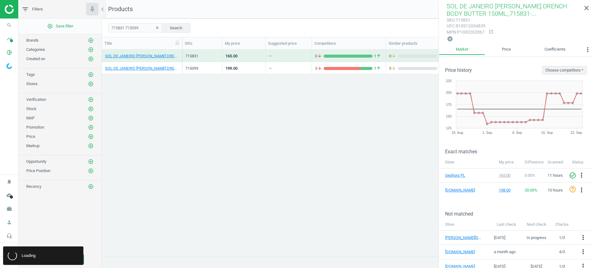
click at [265, 70] on div "199.00" at bounding box center [243, 68] width 43 height 12
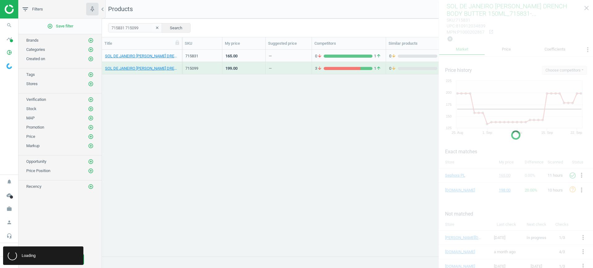
click at [265, 70] on div "199.00" at bounding box center [243, 68] width 43 height 12
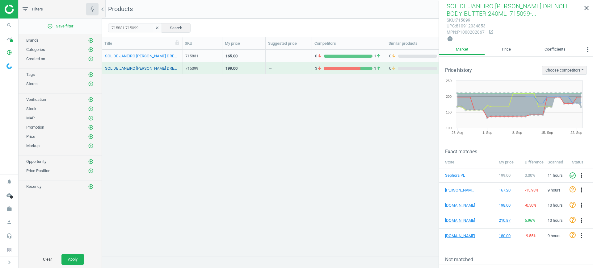
click at [148, 69] on link "SOL DE JANEIRO [PERSON_NAME] DRENCH BODY BUTTER 240ML_715099-[PERSON_NAME] DREN…" at bounding box center [142, 69] width 74 height 6
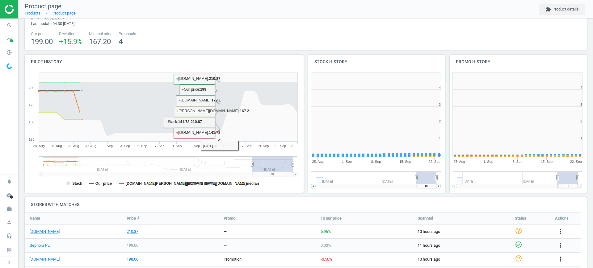
scroll to position [80, 0]
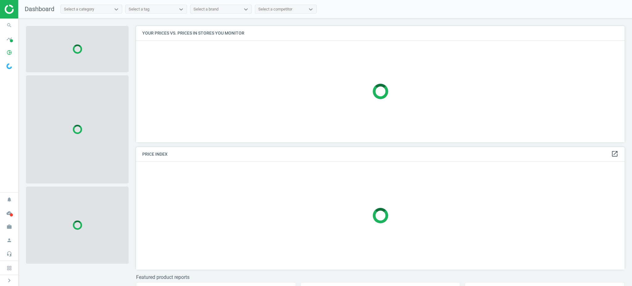
scroll to position [129, 495]
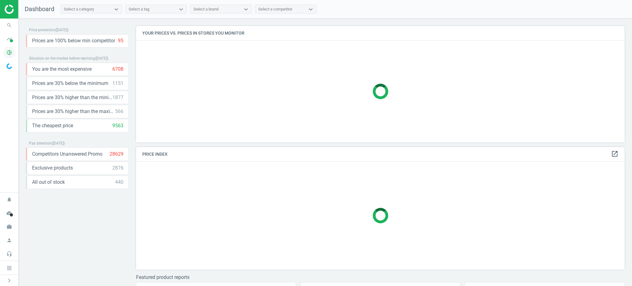
click at [12, 52] on icon "pie_chart_outlined" at bounding box center [9, 53] width 12 height 12
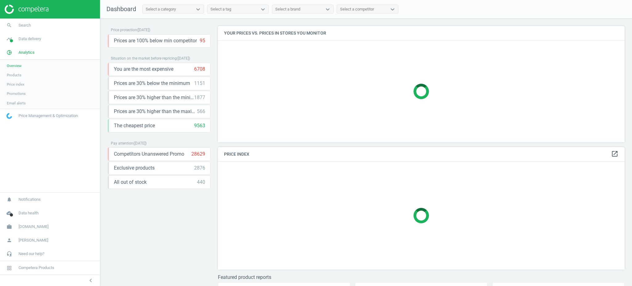
scroll to position [129, 413]
click at [12, 73] on span "Products" at bounding box center [14, 75] width 15 height 5
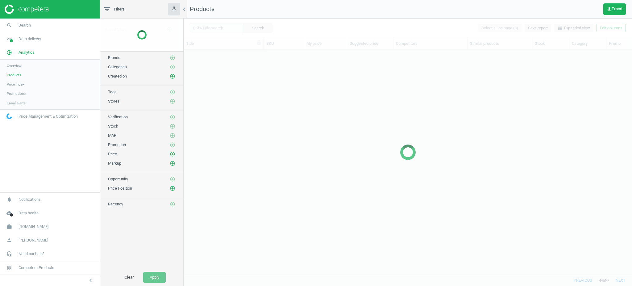
scroll to position [212, 442]
click at [228, 29] on div at bounding box center [408, 152] width 449 height 267
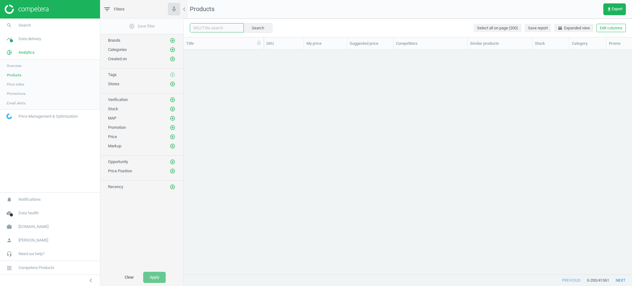
click at [218, 26] on input "text" at bounding box center [217, 27] width 54 height 9
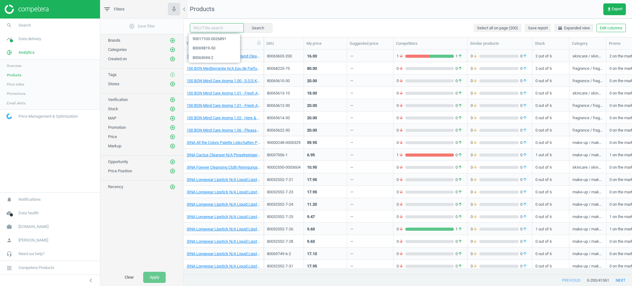
paste input "80062316-0025519"
type input "80062316-0025519"
click at [248, 28] on button "Search" at bounding box center [257, 27] width 29 height 9
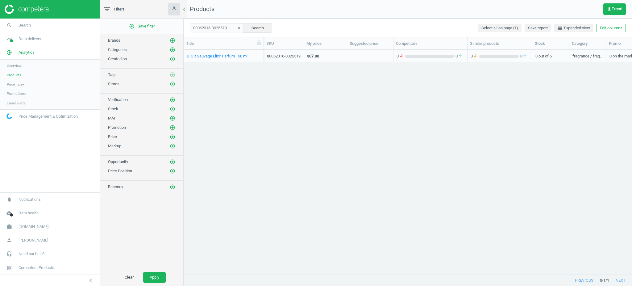
click at [295, 54] on div "80062316-0025519" at bounding box center [284, 56] width 34 height 6
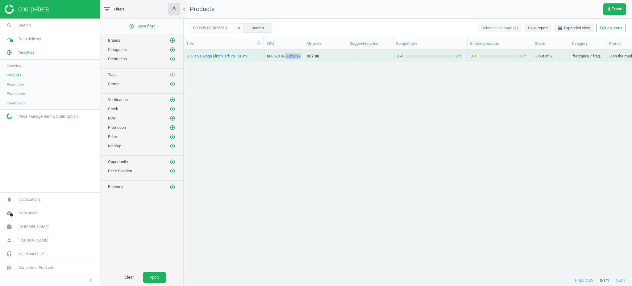
click at [295, 54] on div "80062316-0025519" at bounding box center [284, 56] width 34 height 6
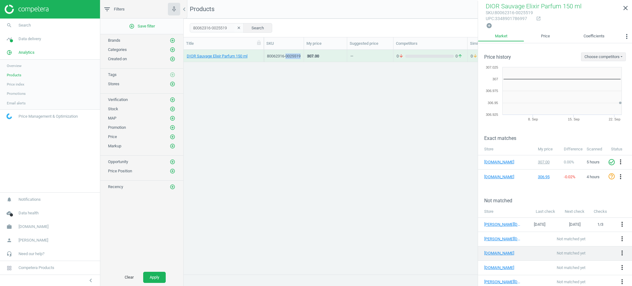
scroll to position [2, 0]
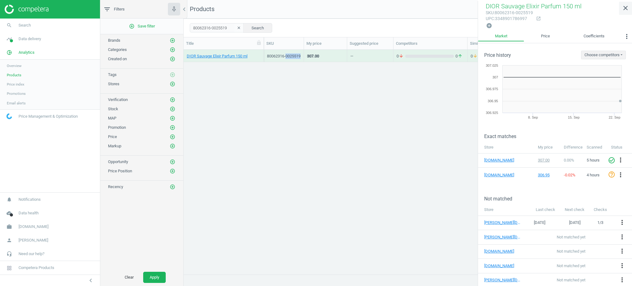
click at [626, 8] on icon "close" at bounding box center [625, 7] width 7 height 7
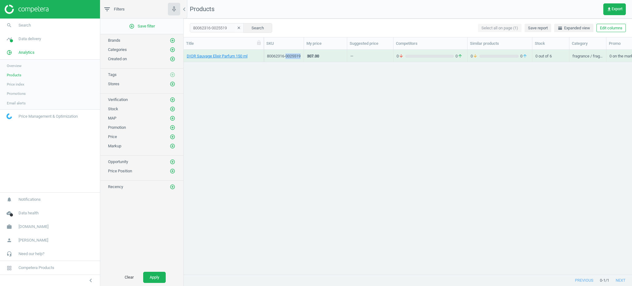
scroll to position [0, 0]
click at [21, 64] on span "Overview" at bounding box center [14, 65] width 15 height 5
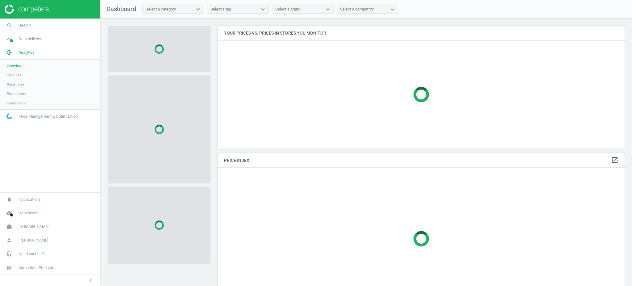
scroll to position [154, 413]
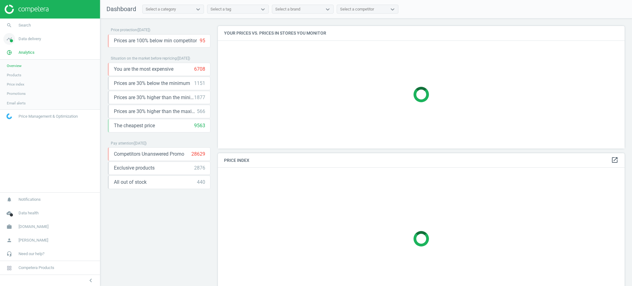
click at [17, 41] on span "timeline" at bounding box center [9, 39] width 19 height 14
click at [6, 86] on link "Stores" at bounding box center [50, 89] width 100 height 9
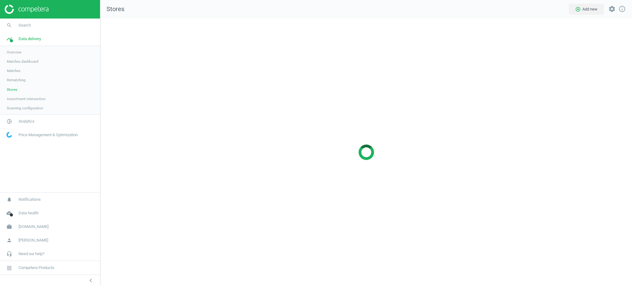
scroll to position [280, 545]
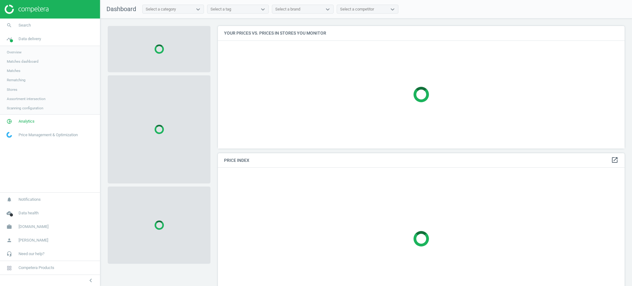
scroll to position [154, 413]
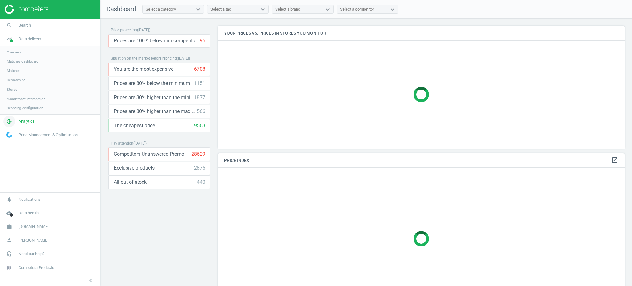
click at [42, 118] on link "pie_chart_outlined Analytics" at bounding box center [50, 122] width 100 height 14
click at [16, 76] on span "Products" at bounding box center [14, 75] width 15 height 5
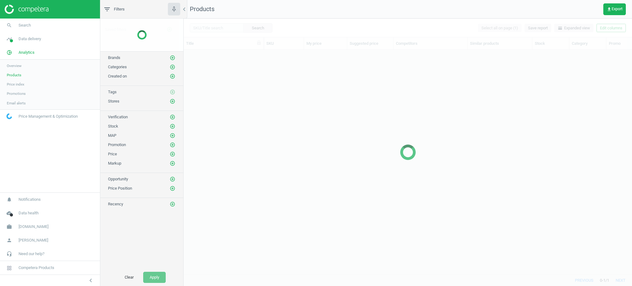
scroll to position [212, 442]
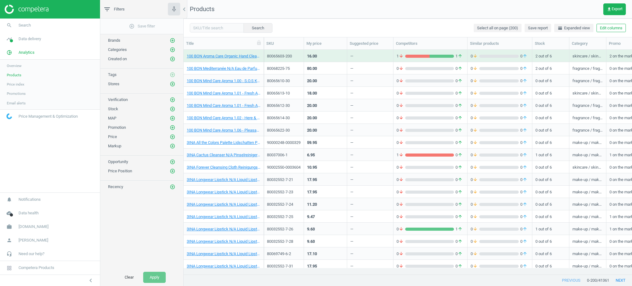
click at [42, 177] on nav "search Search timeline Data delivery Overview Matches dashboard Matches Rematch…" at bounding box center [50, 106] width 100 height 174
click at [230, 23] on div "Search Select all on page (200) Save report horizontal_split Expanded view Edit…" at bounding box center [408, 28] width 449 height 19
click at [229, 29] on input "text" at bounding box center [217, 27] width 54 height 9
paste input "90000056-0000064"
type input "90000056-0000064"
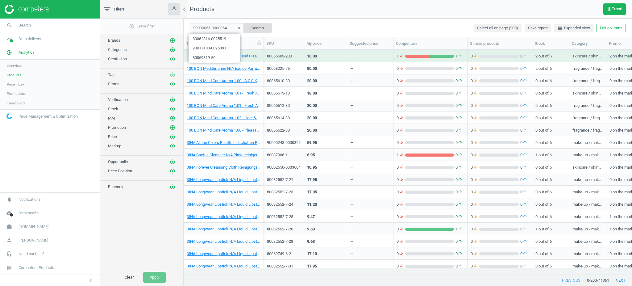
click at [259, 25] on button "Search" at bounding box center [257, 27] width 29 height 9
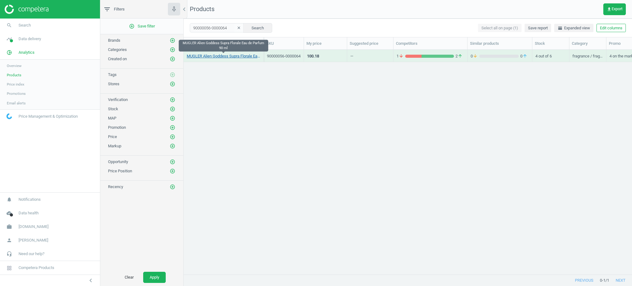
click at [231, 57] on link "MUGLER Alien Goddess Supra Florale Eau de Parfum 90 ml" at bounding box center [224, 56] width 74 height 6
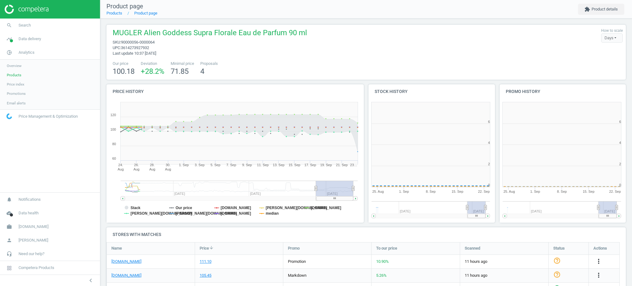
scroll to position [136, 137]
